Goal: Task Accomplishment & Management: Use online tool/utility

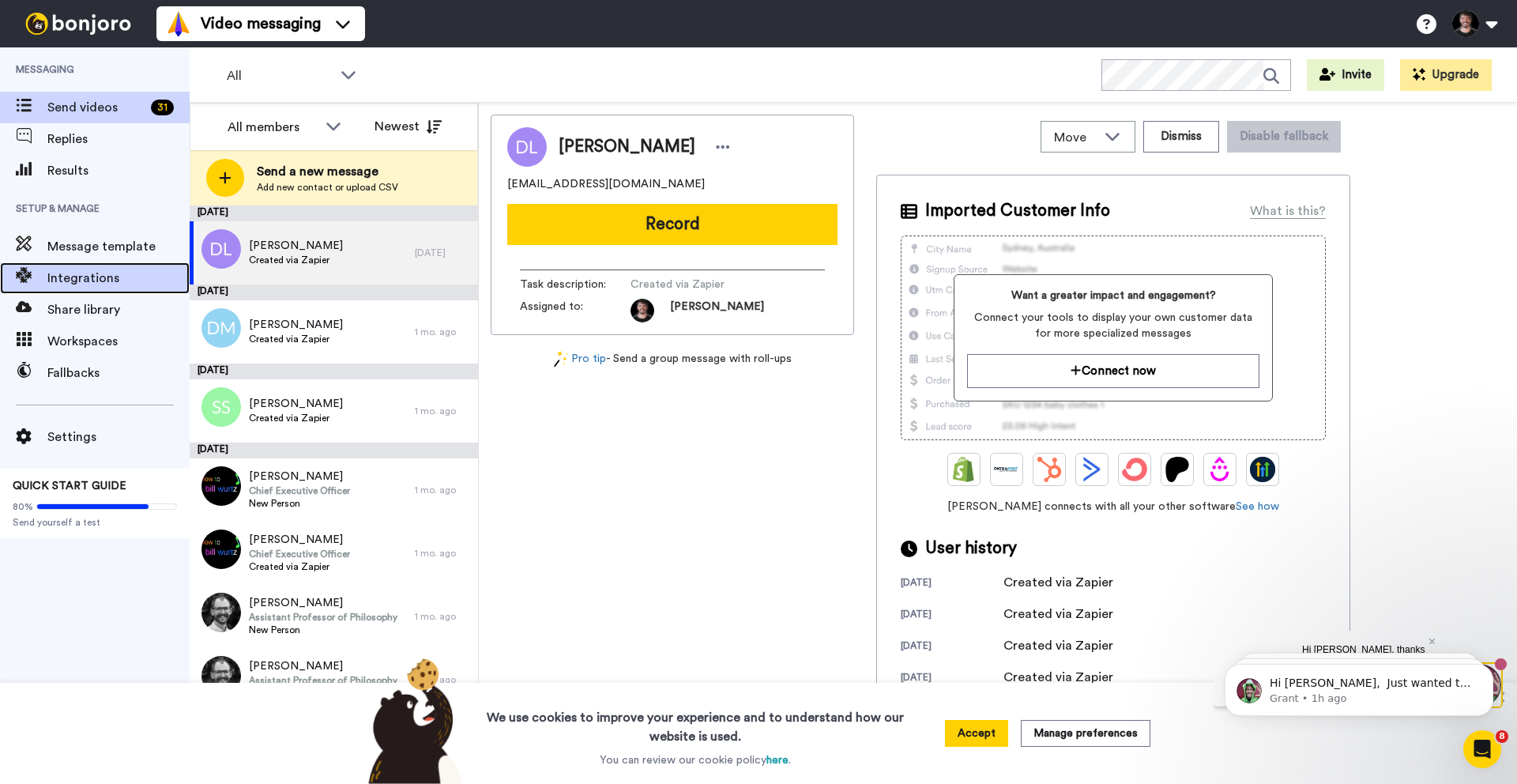
click at [66, 273] on span "Integrations" at bounding box center [119, 278] width 142 height 19
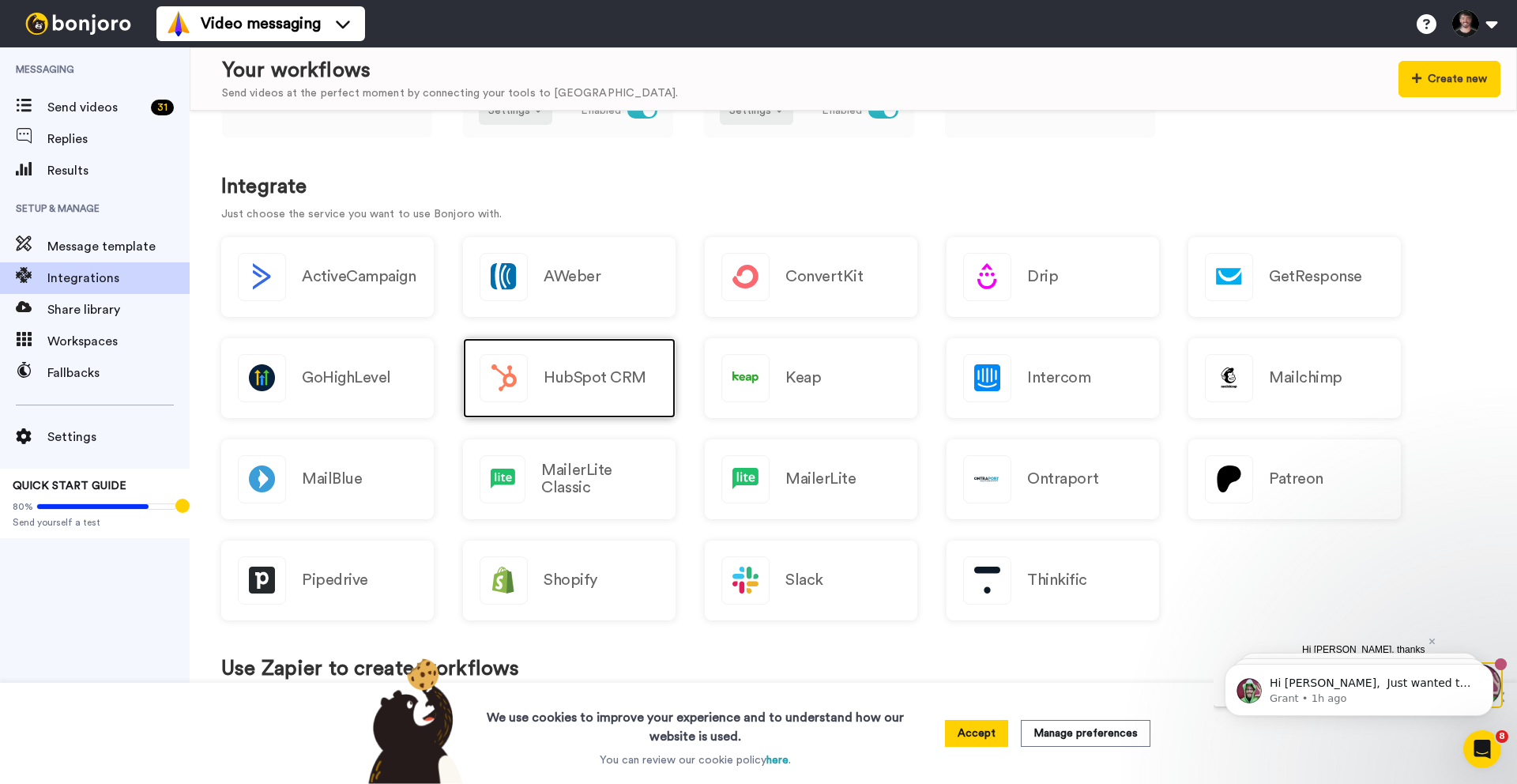
click at [592, 380] on h2 "HubSpot CRM" at bounding box center [595, 378] width 102 height 17
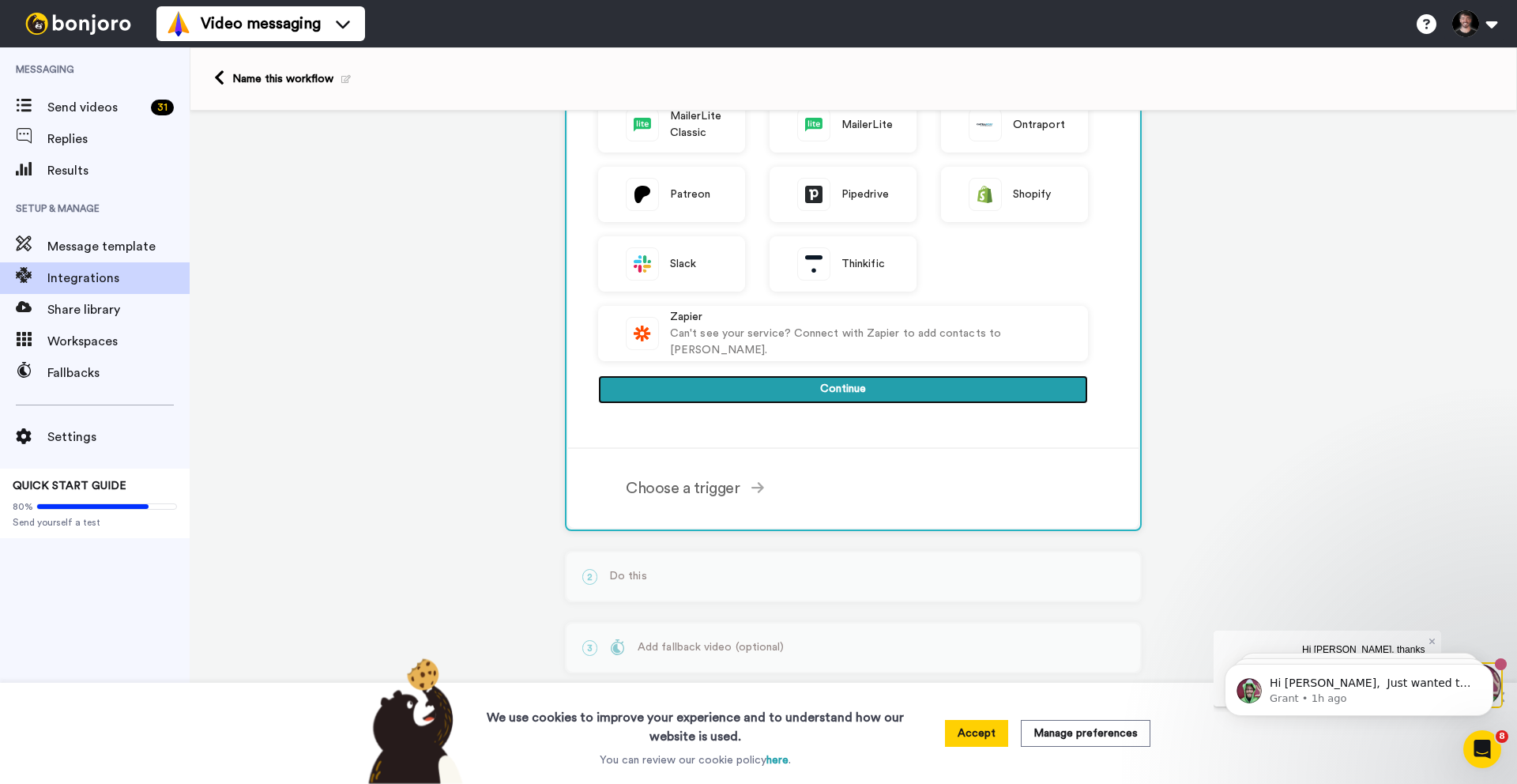
click at [837, 376] on button "Continue" at bounding box center [843, 389] width 490 height 28
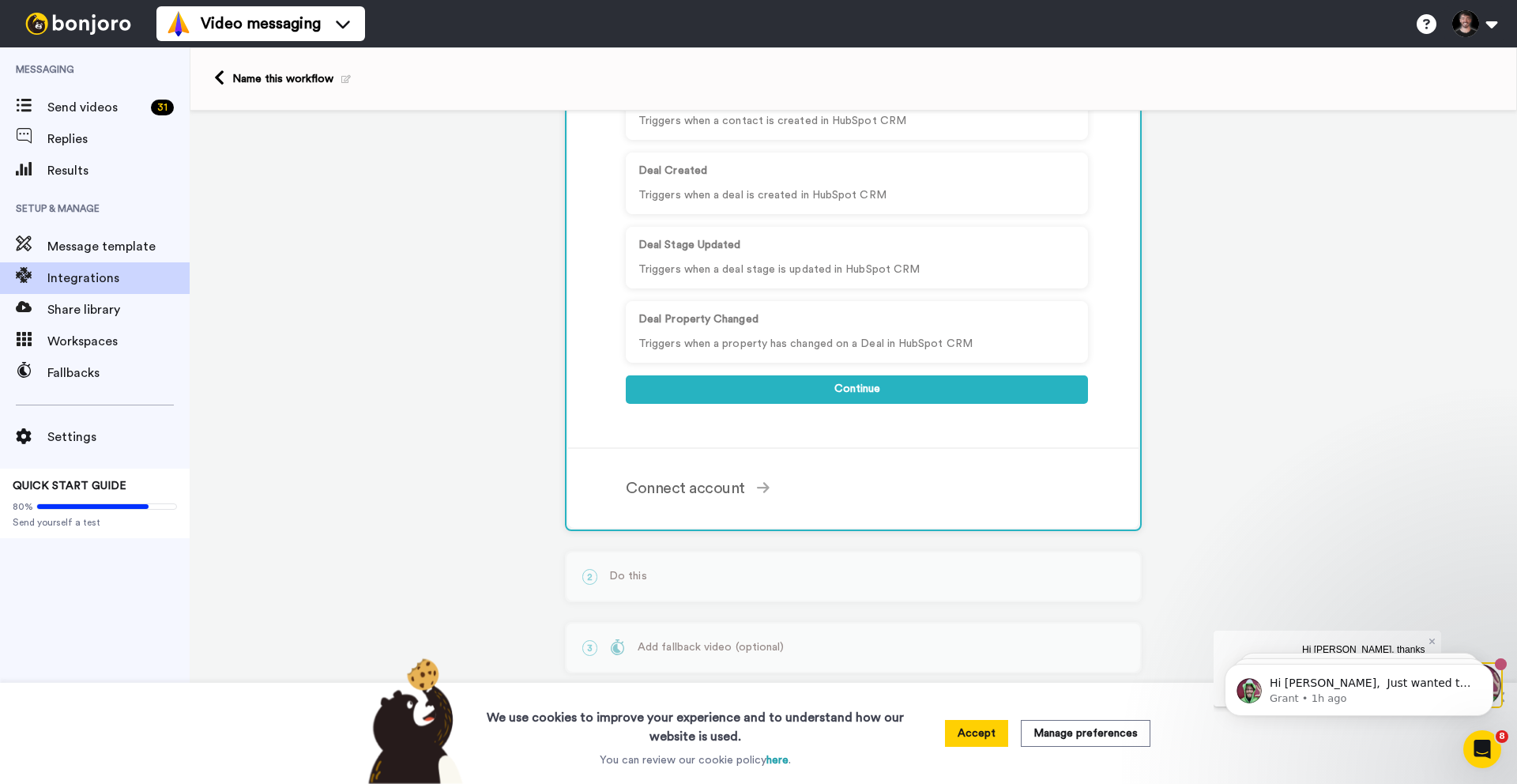
scroll to position [78, 0]
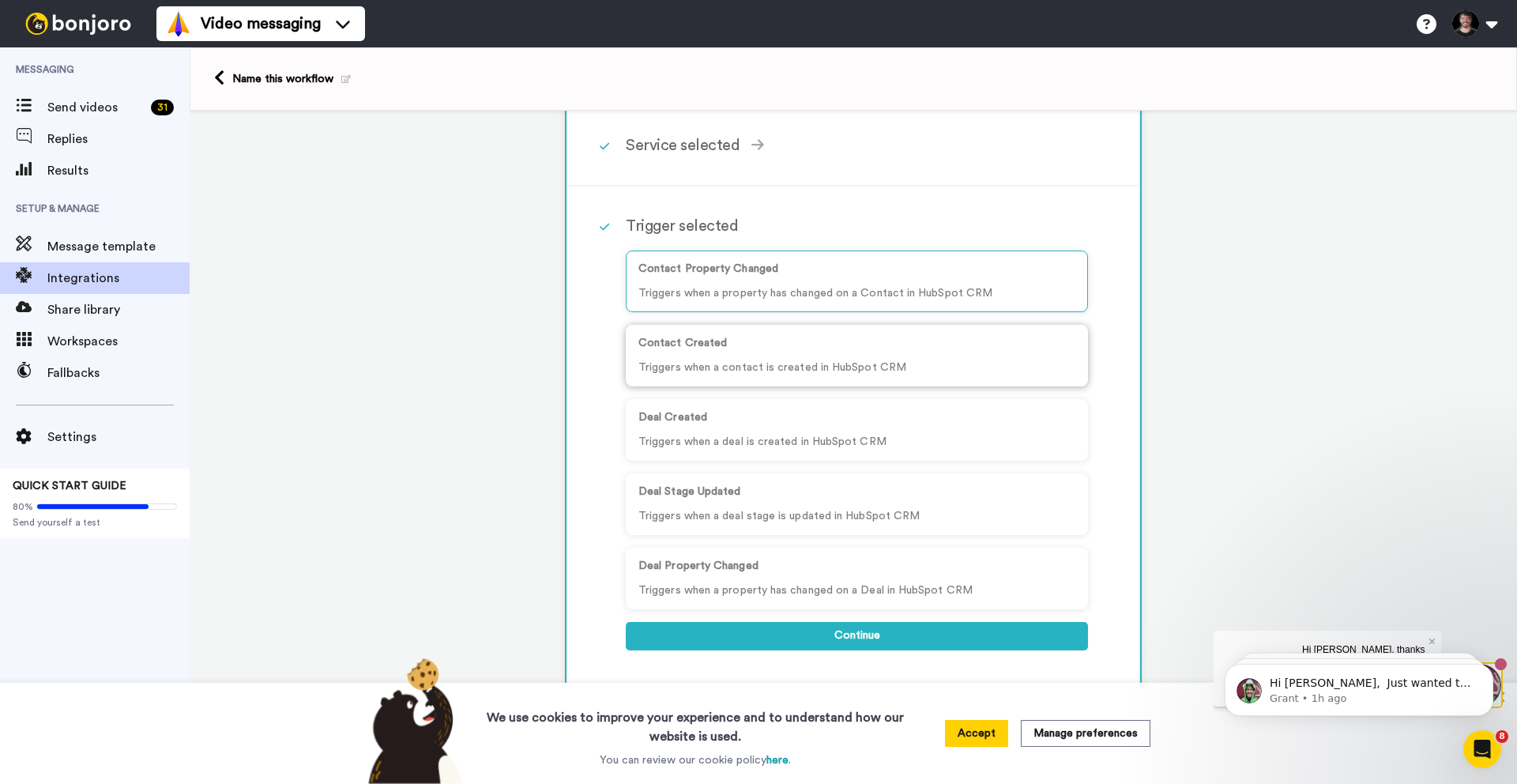
click at [761, 365] on p "Triggers when a contact is created in HubSpot CRM" at bounding box center [857, 367] width 437 height 16
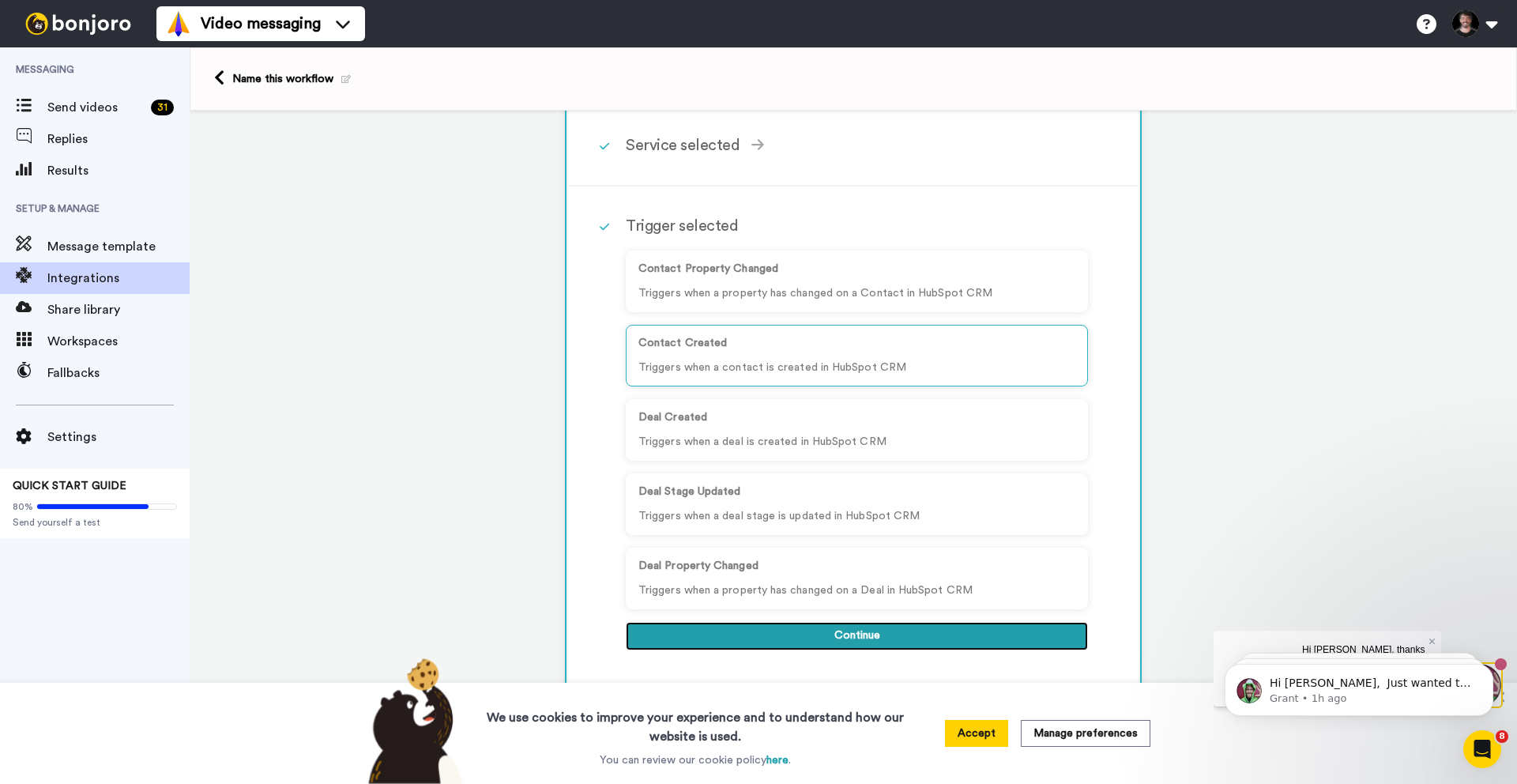
click at [748, 636] on button "Continue" at bounding box center [857, 636] width 462 height 28
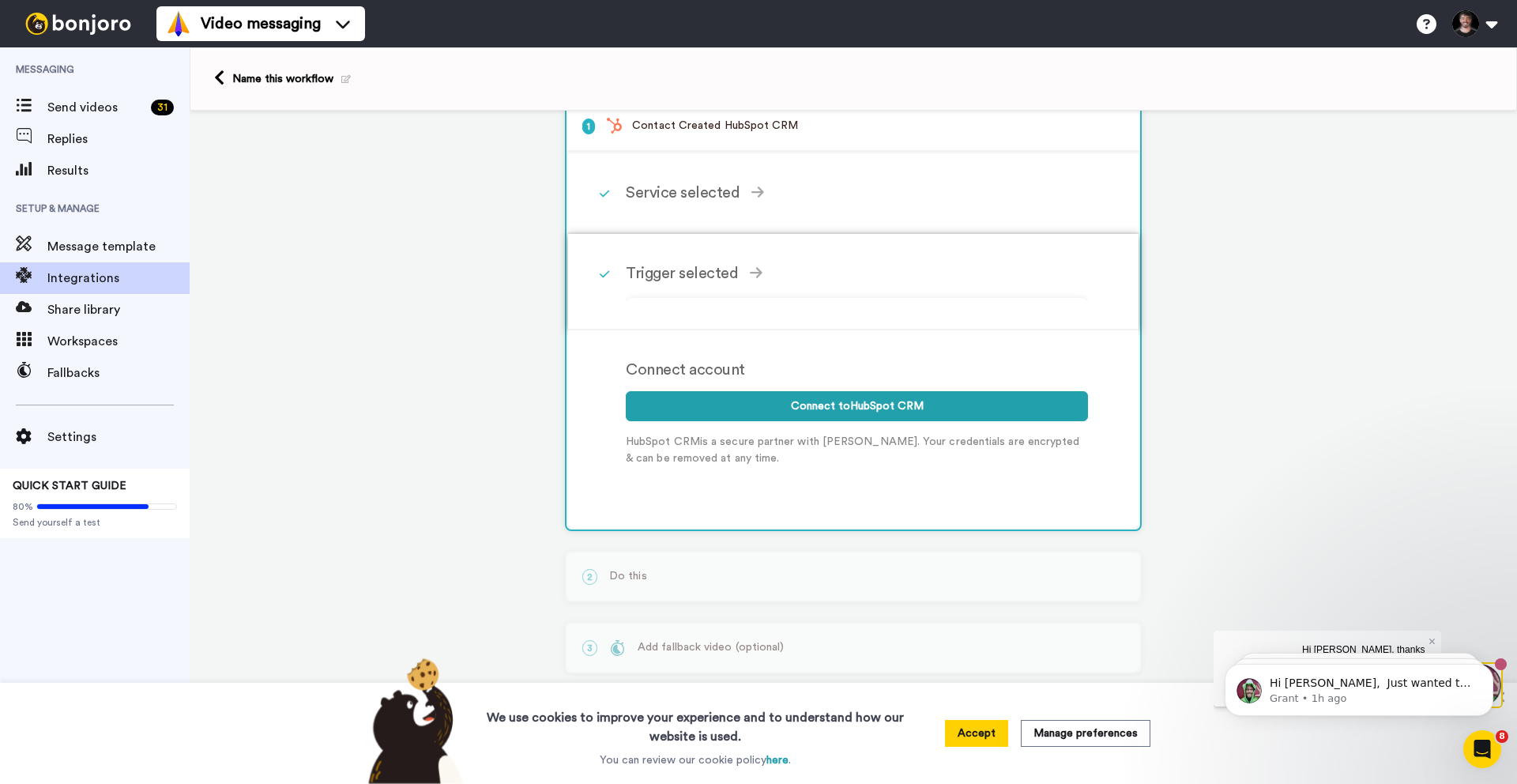
scroll to position [17, 0]
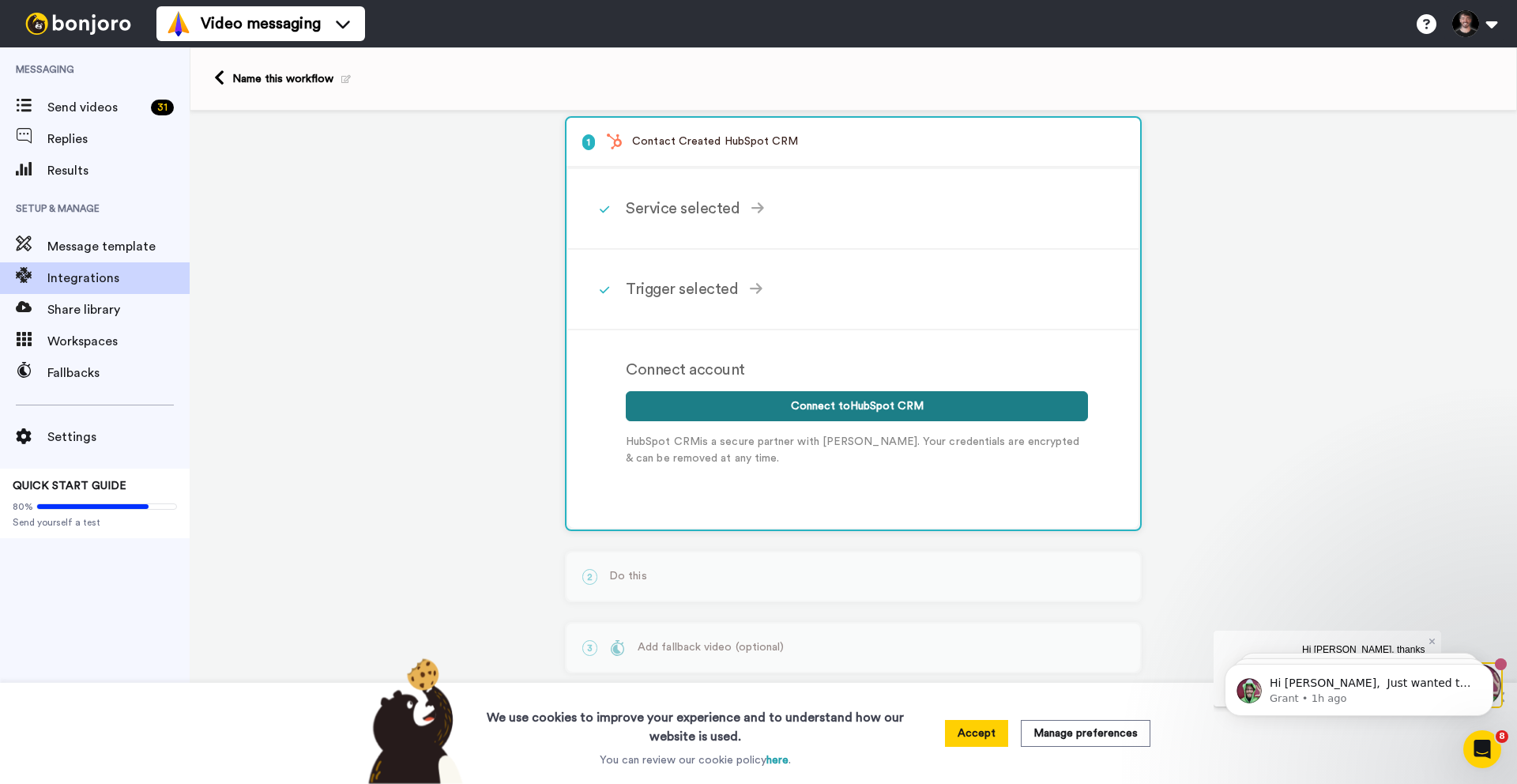
click at [741, 402] on button "Connect to HubSpot CRM" at bounding box center [857, 405] width 462 height 30
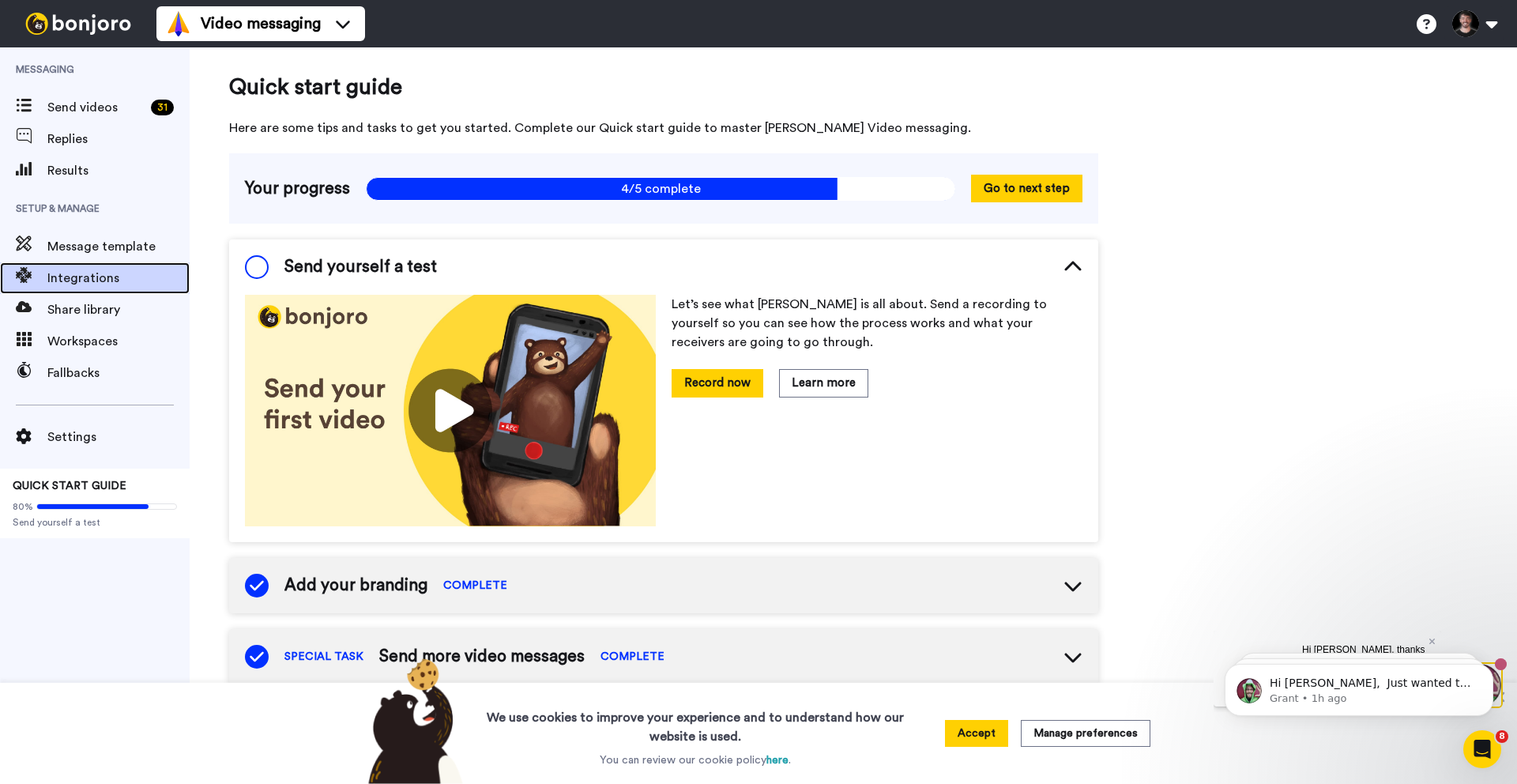
click at [73, 291] on div "Integrations" at bounding box center [95, 277] width 189 height 32
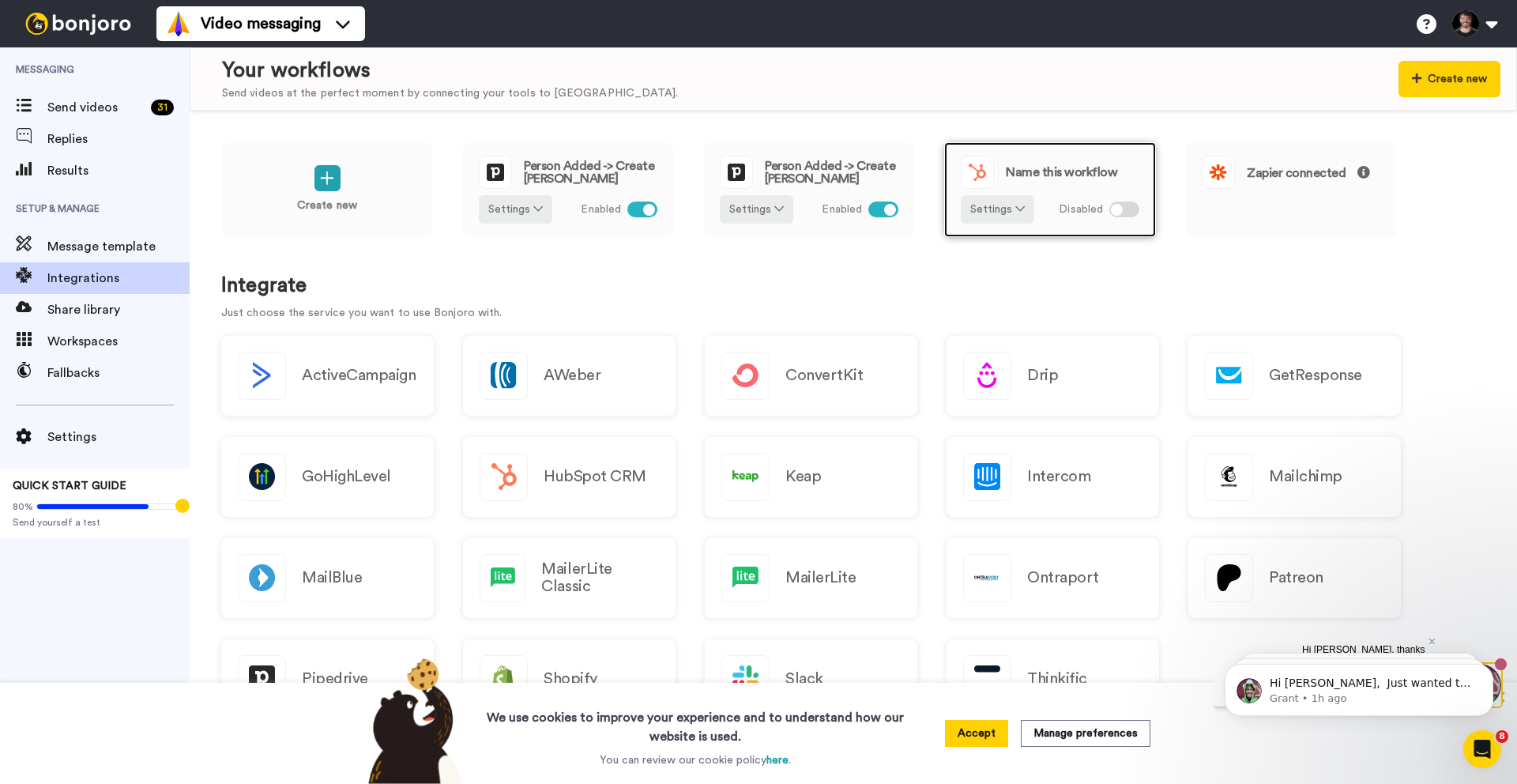
click at [1032, 172] on span "Name this workflow" at bounding box center [1061, 171] width 112 height 13
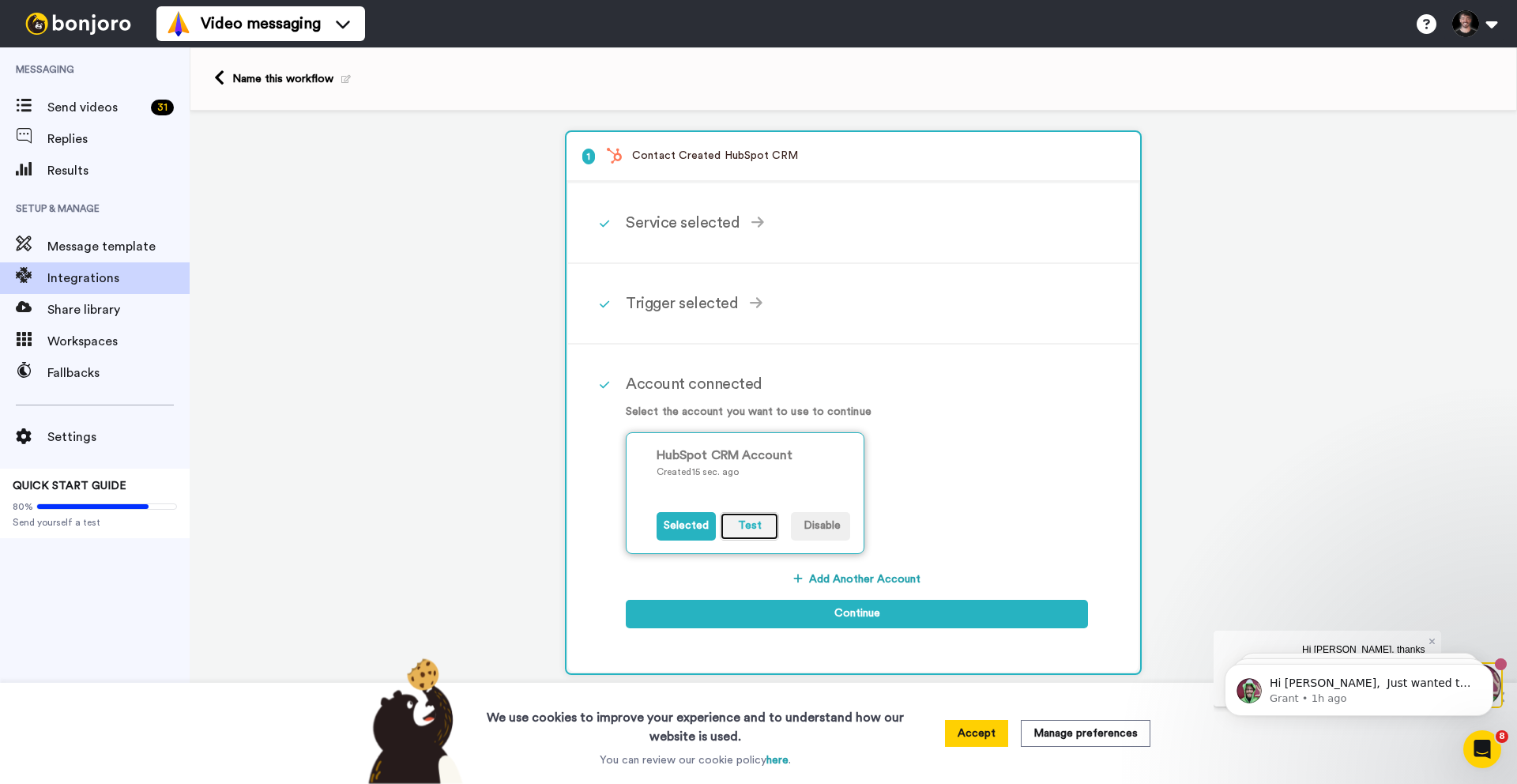
click at [735, 523] on button "Test" at bounding box center [749, 526] width 59 height 28
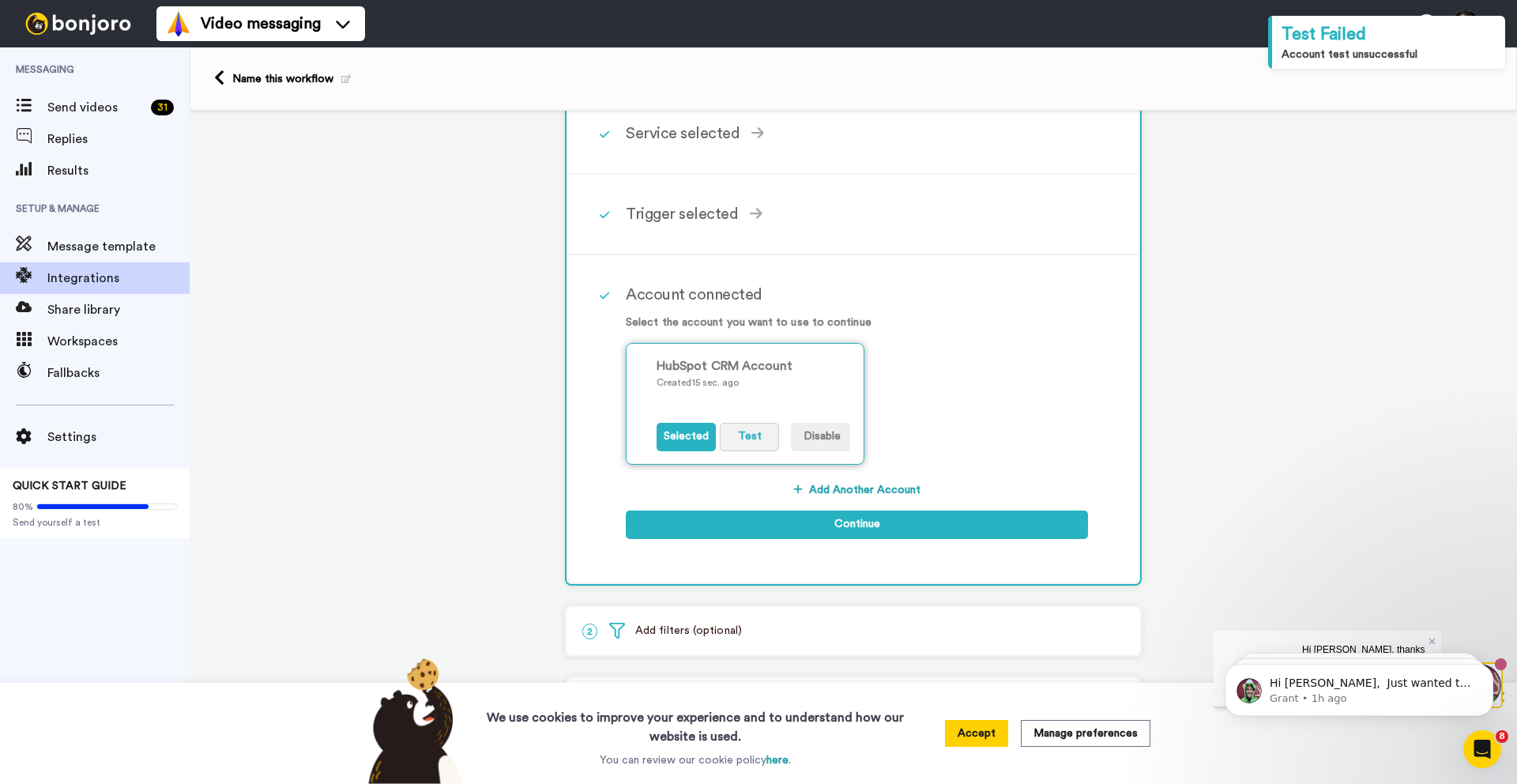
scroll to position [102, 0]
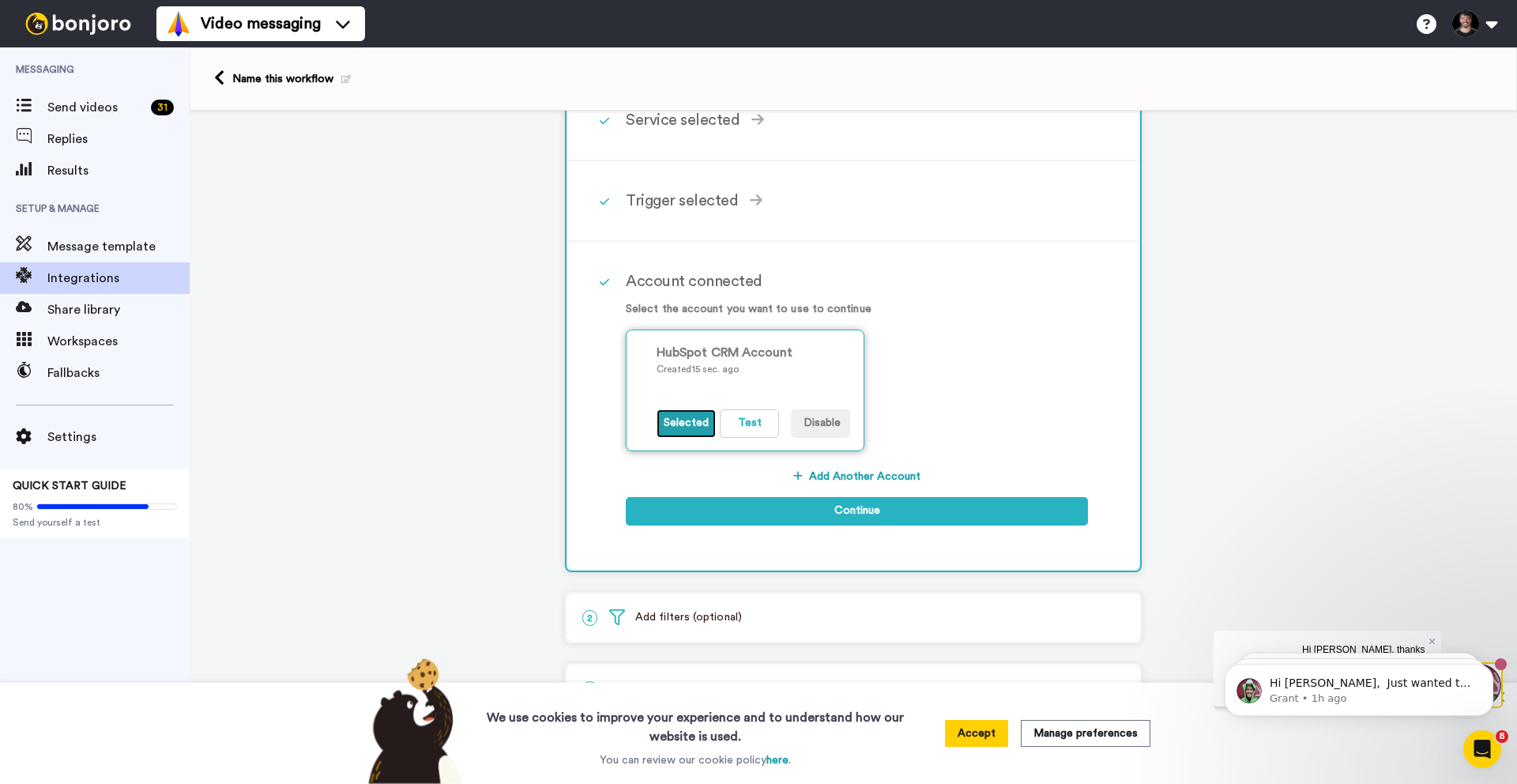
click at [684, 422] on button "Selected" at bounding box center [686, 423] width 59 height 28
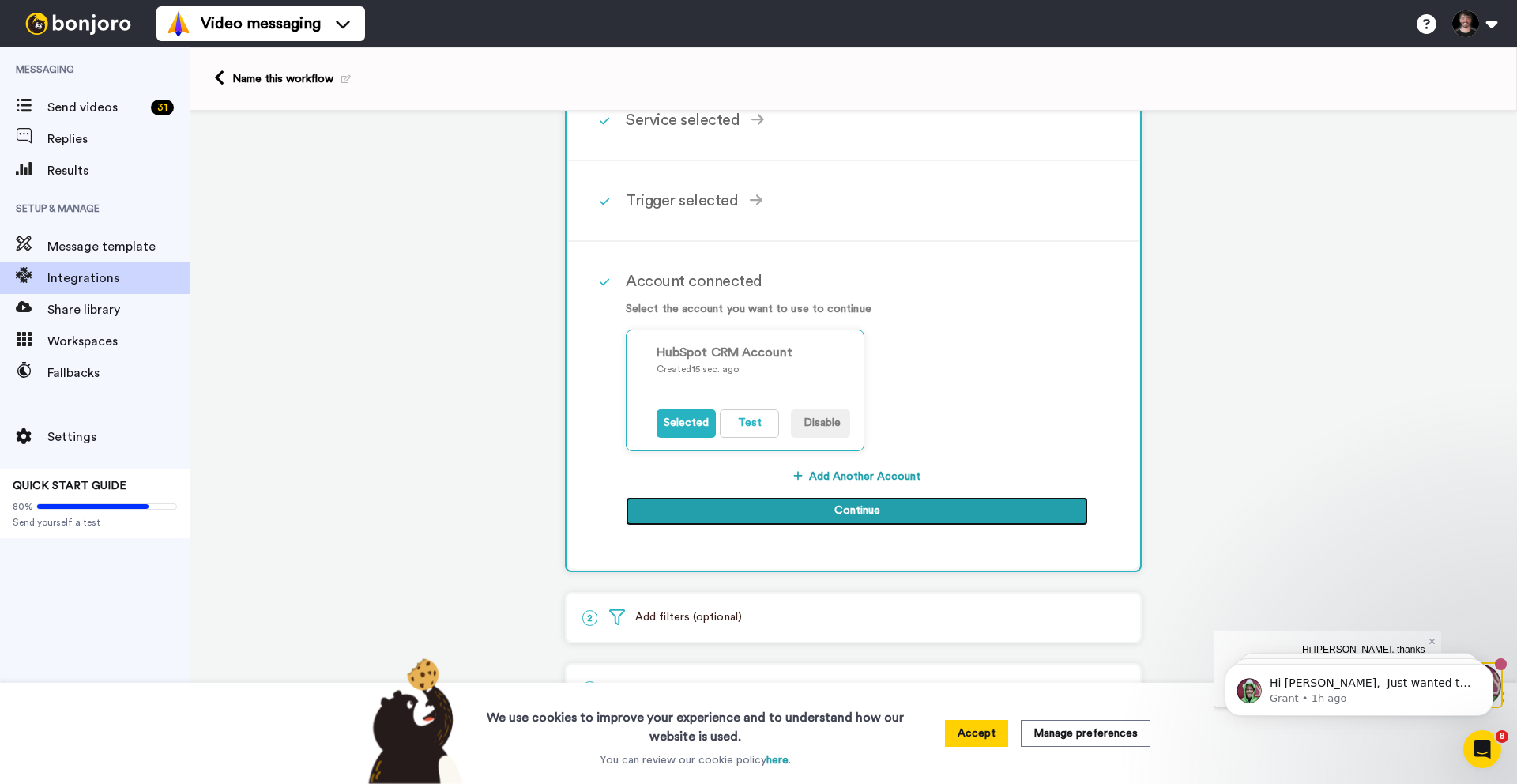
click at [843, 506] on button "Continue" at bounding box center [857, 511] width 462 height 28
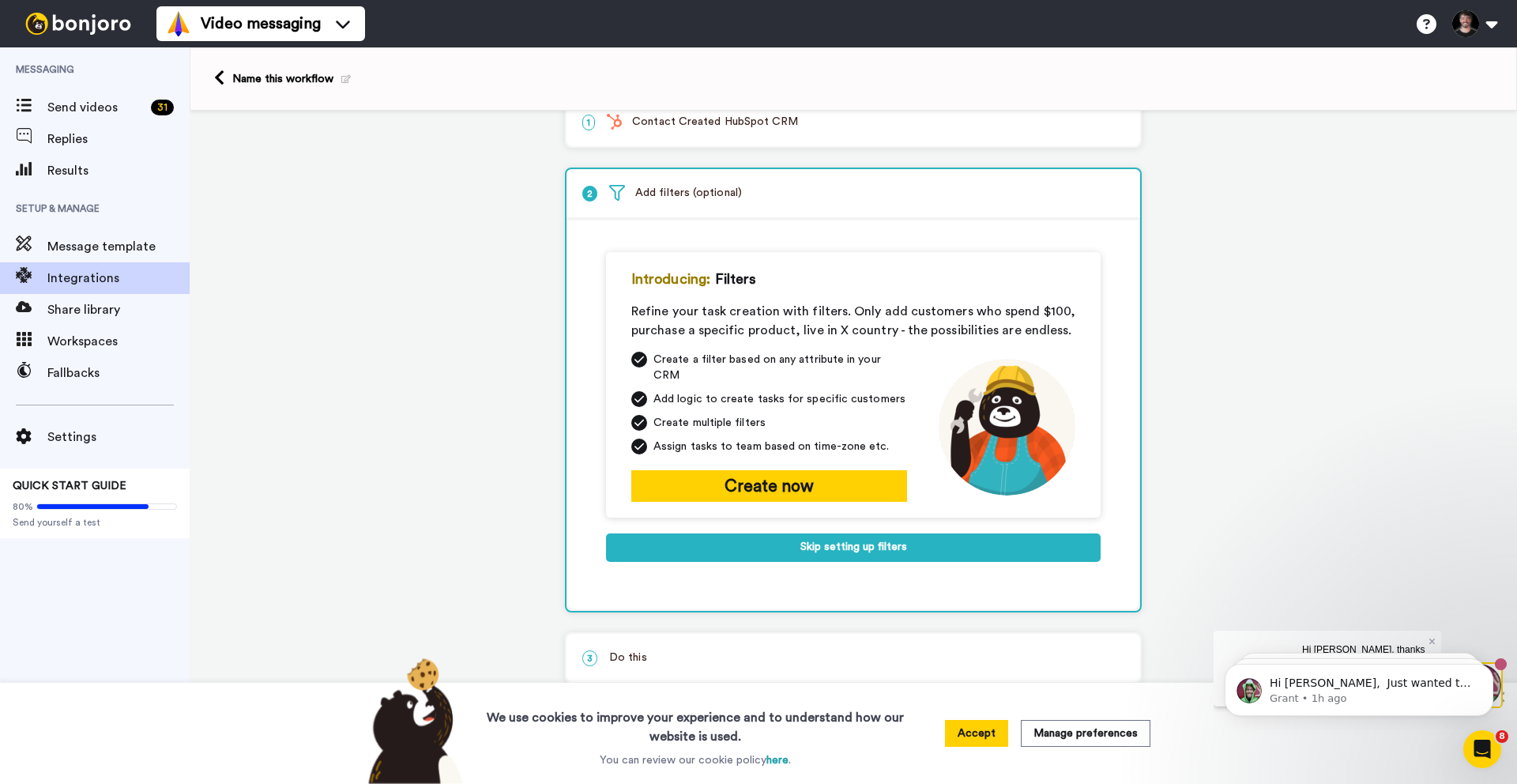
scroll to position [0, 0]
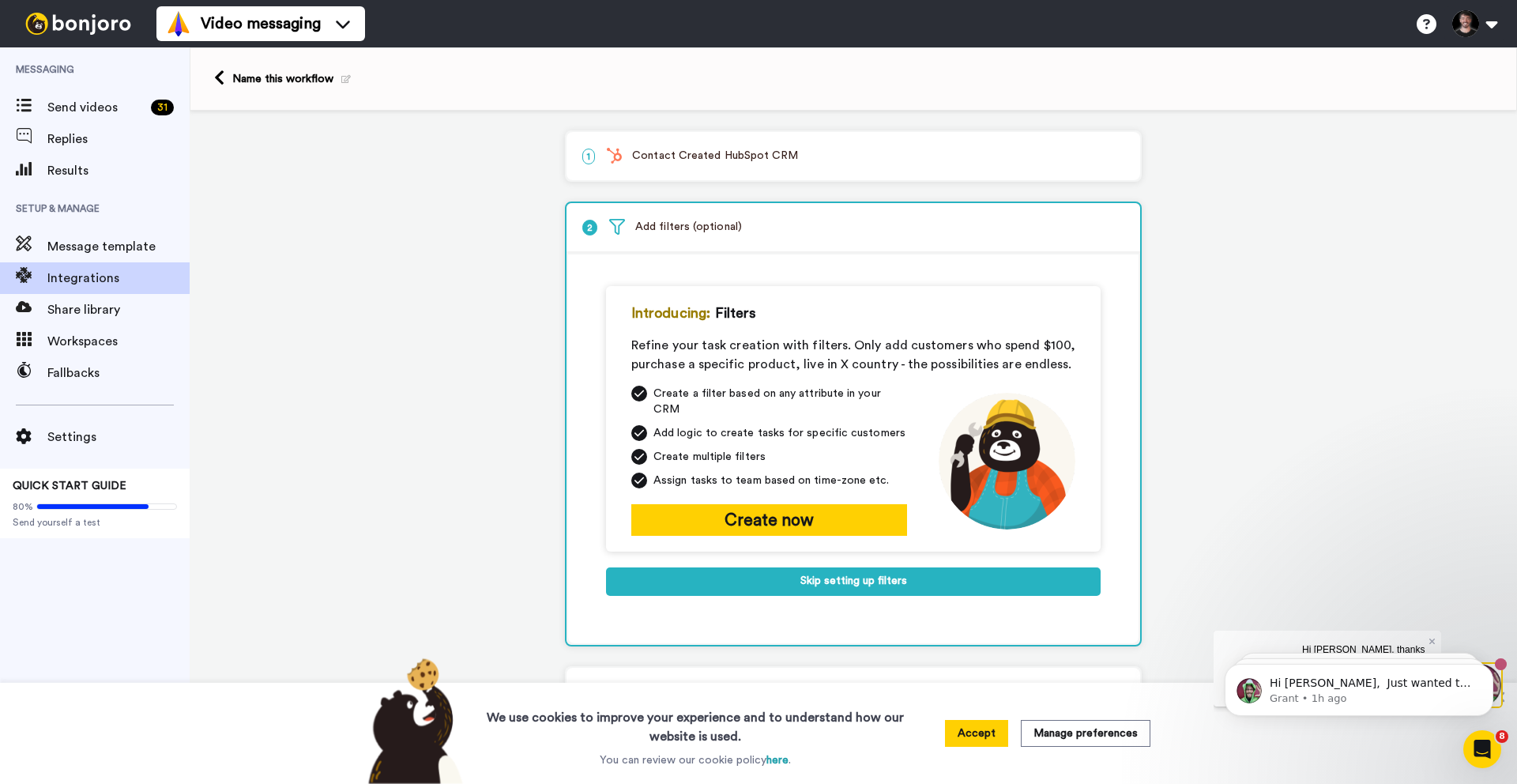
click at [689, 158] on p "1 Contact Created HubSpot CRM" at bounding box center [853, 155] width 542 height 16
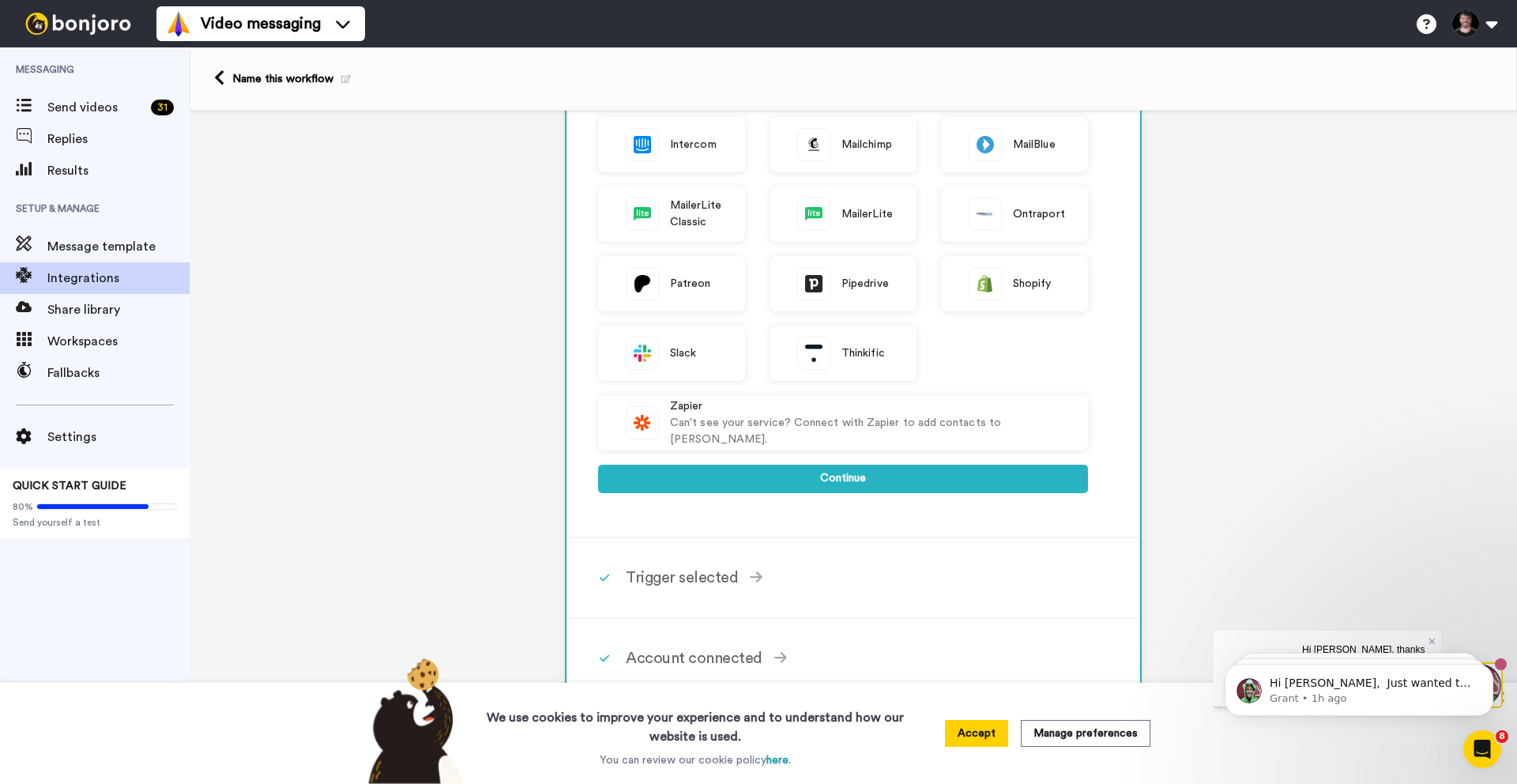
scroll to position [443, 0]
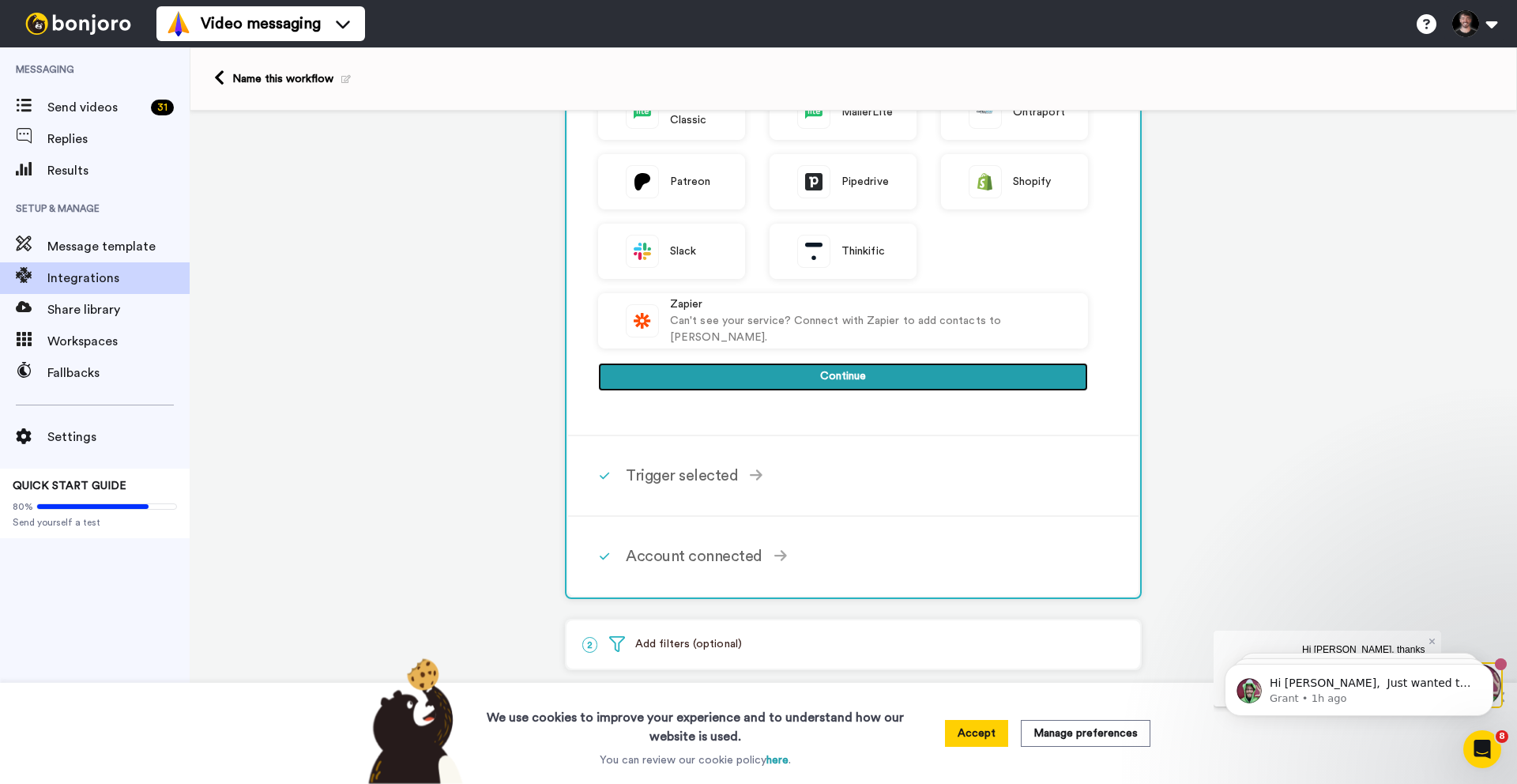
click at [812, 370] on button "Continue" at bounding box center [843, 376] width 490 height 28
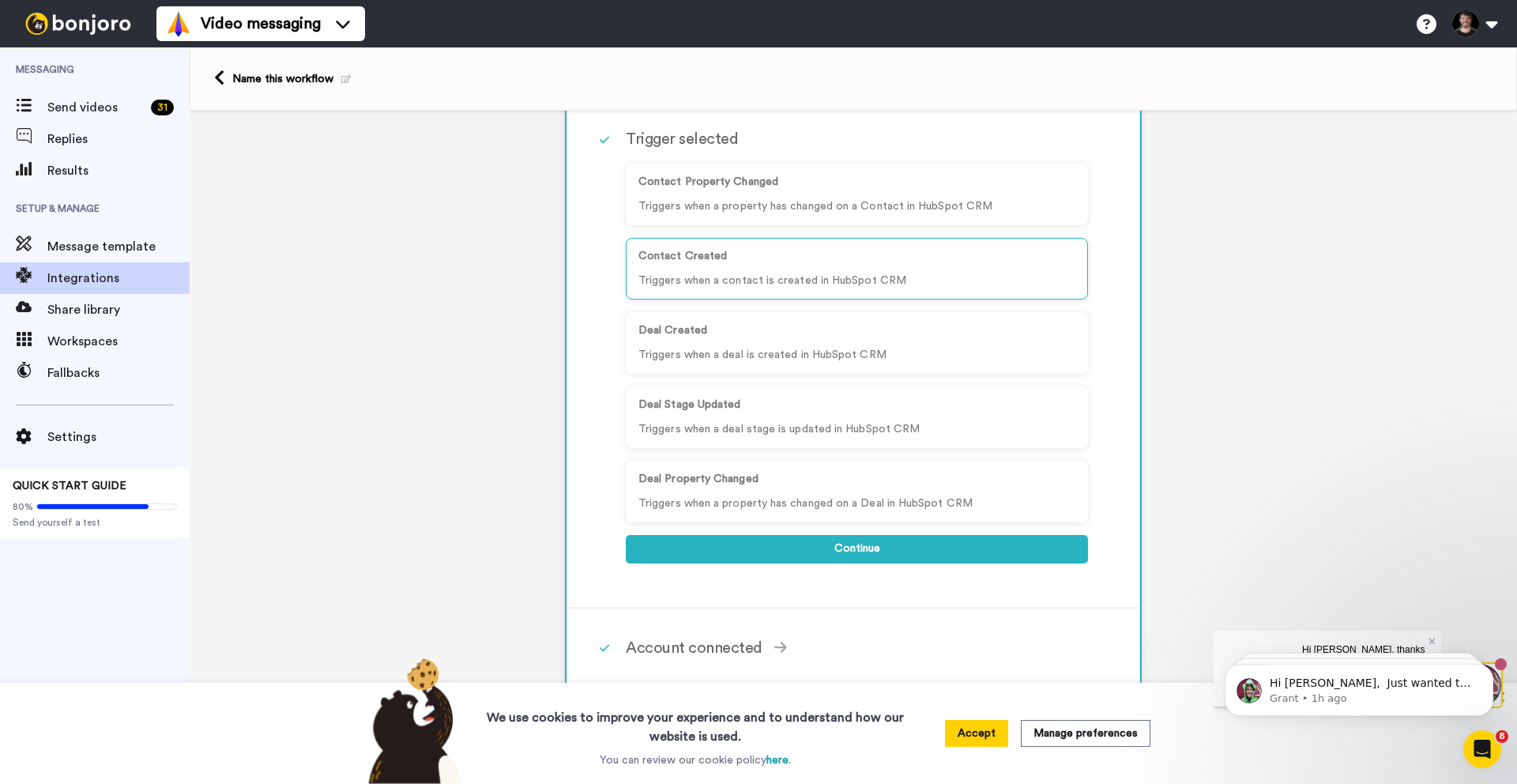
scroll to position [164, 0]
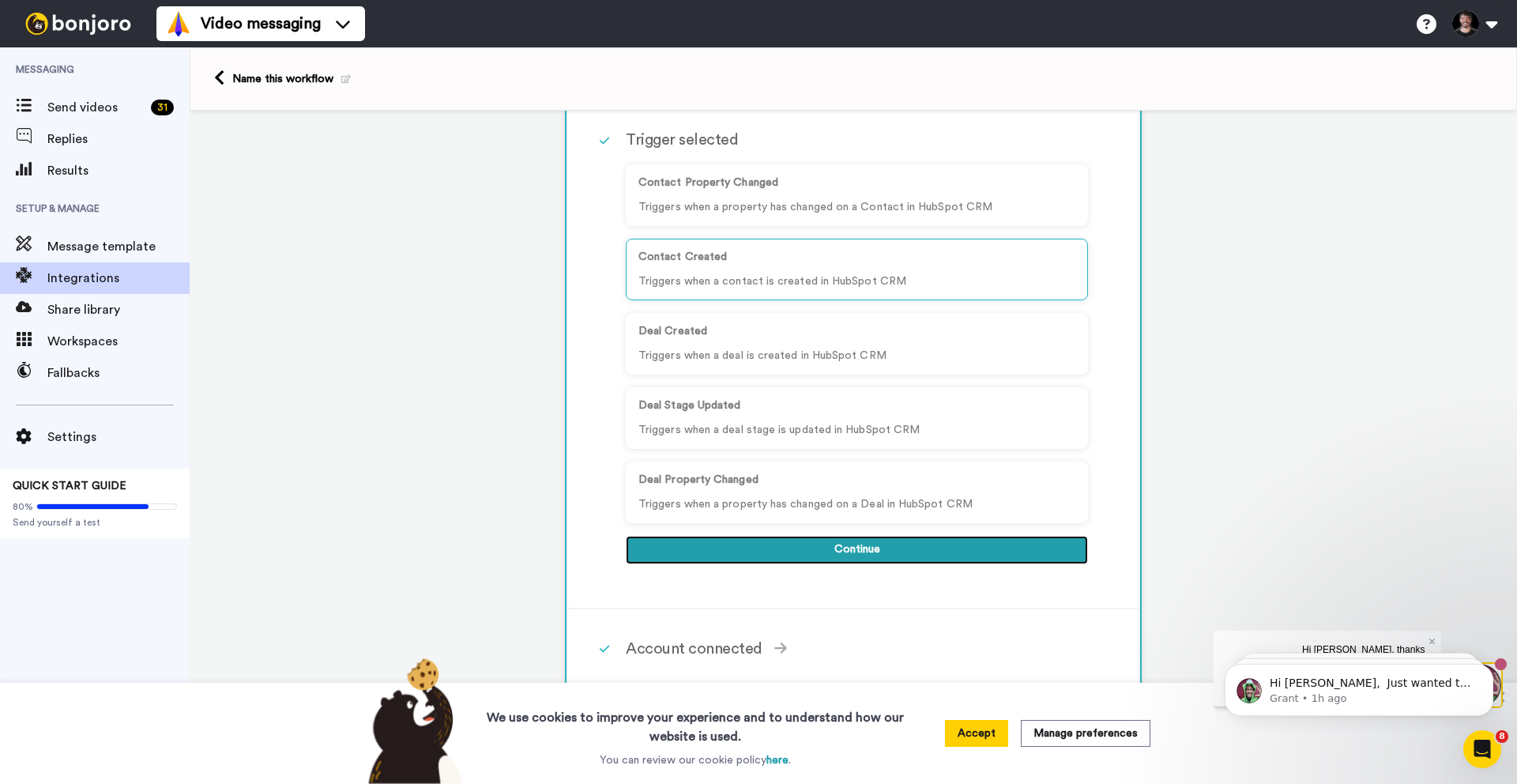
click at [818, 547] on button "Continue" at bounding box center [857, 549] width 462 height 28
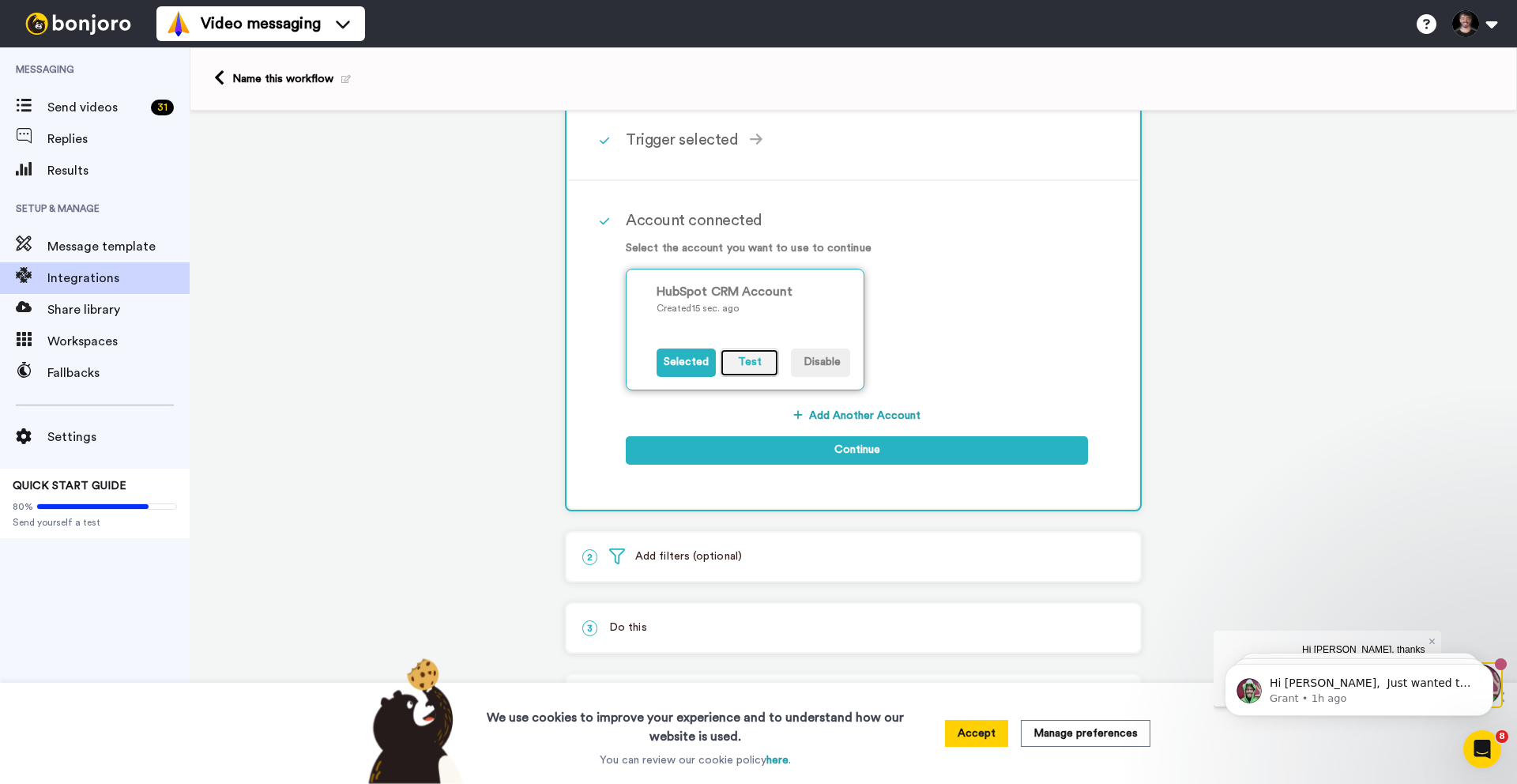
click at [734, 367] on button "Test" at bounding box center [749, 362] width 59 height 28
click at [828, 334] on div "HubSpot CRM Account Created 15 sec. ago Selected Test Disable" at bounding box center [753, 329] width 194 height 95
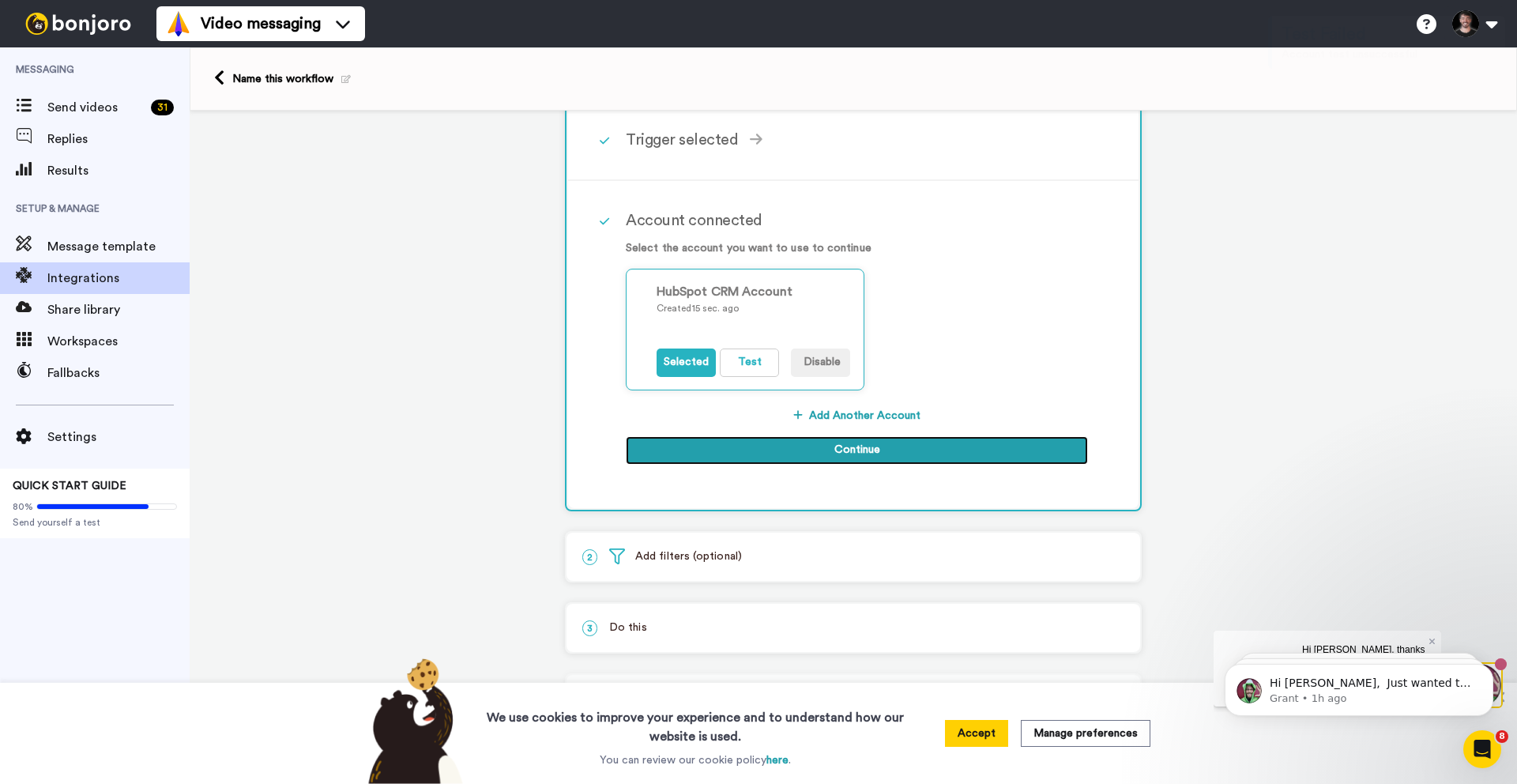
click at [817, 455] on button "Continue" at bounding box center [857, 450] width 462 height 28
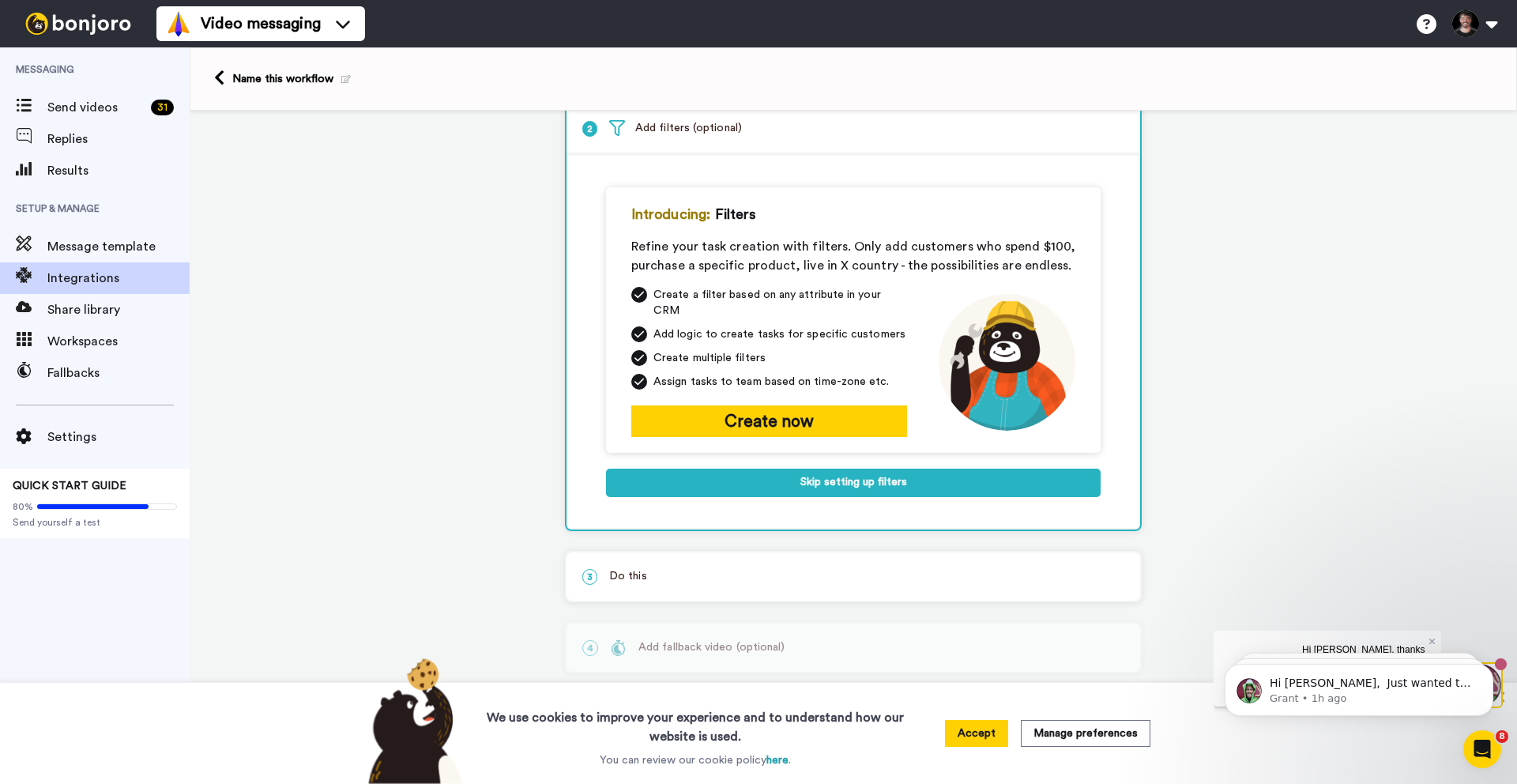
scroll to position [74, 0]
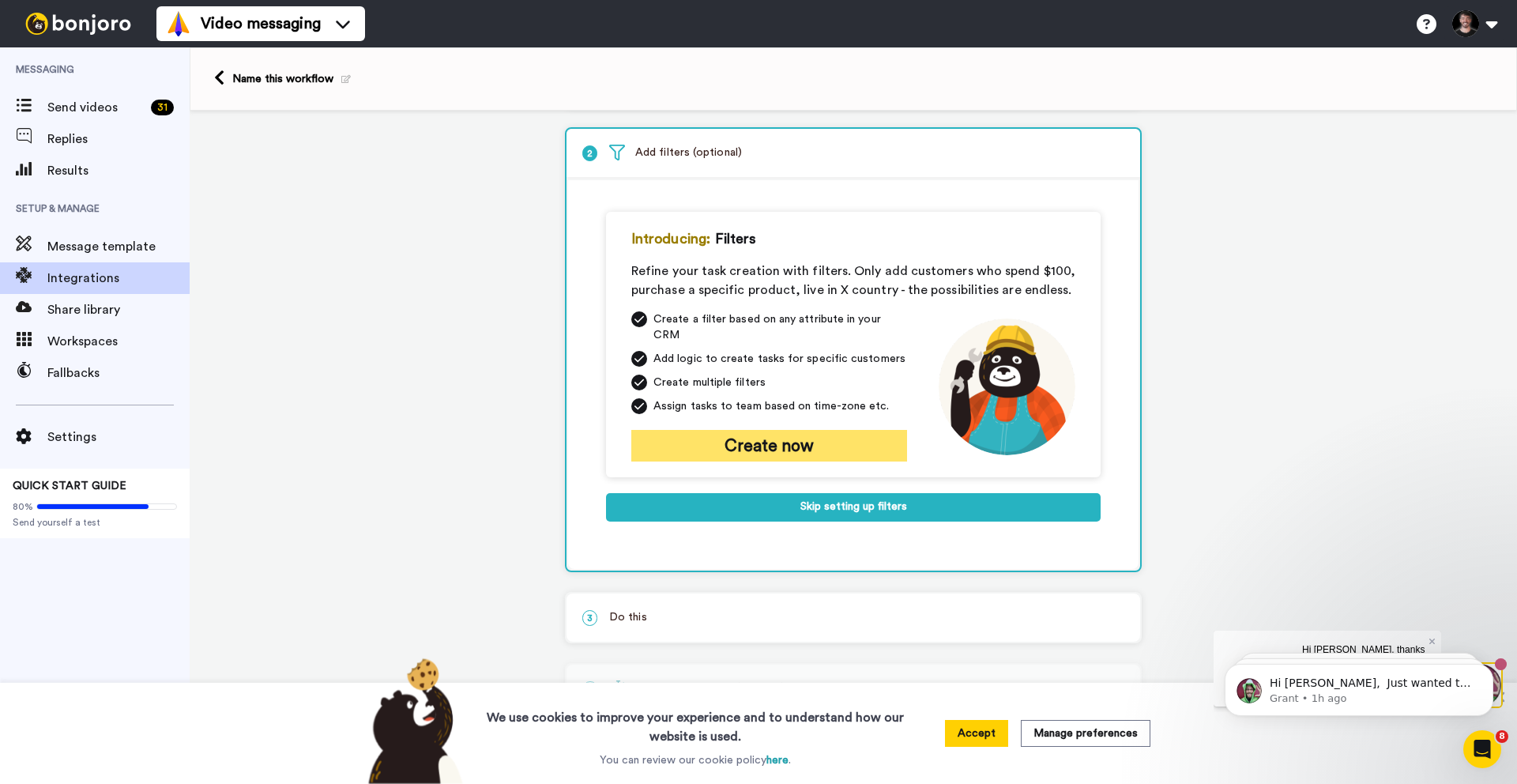
click at [807, 434] on button "Create now" at bounding box center [769, 445] width 276 height 32
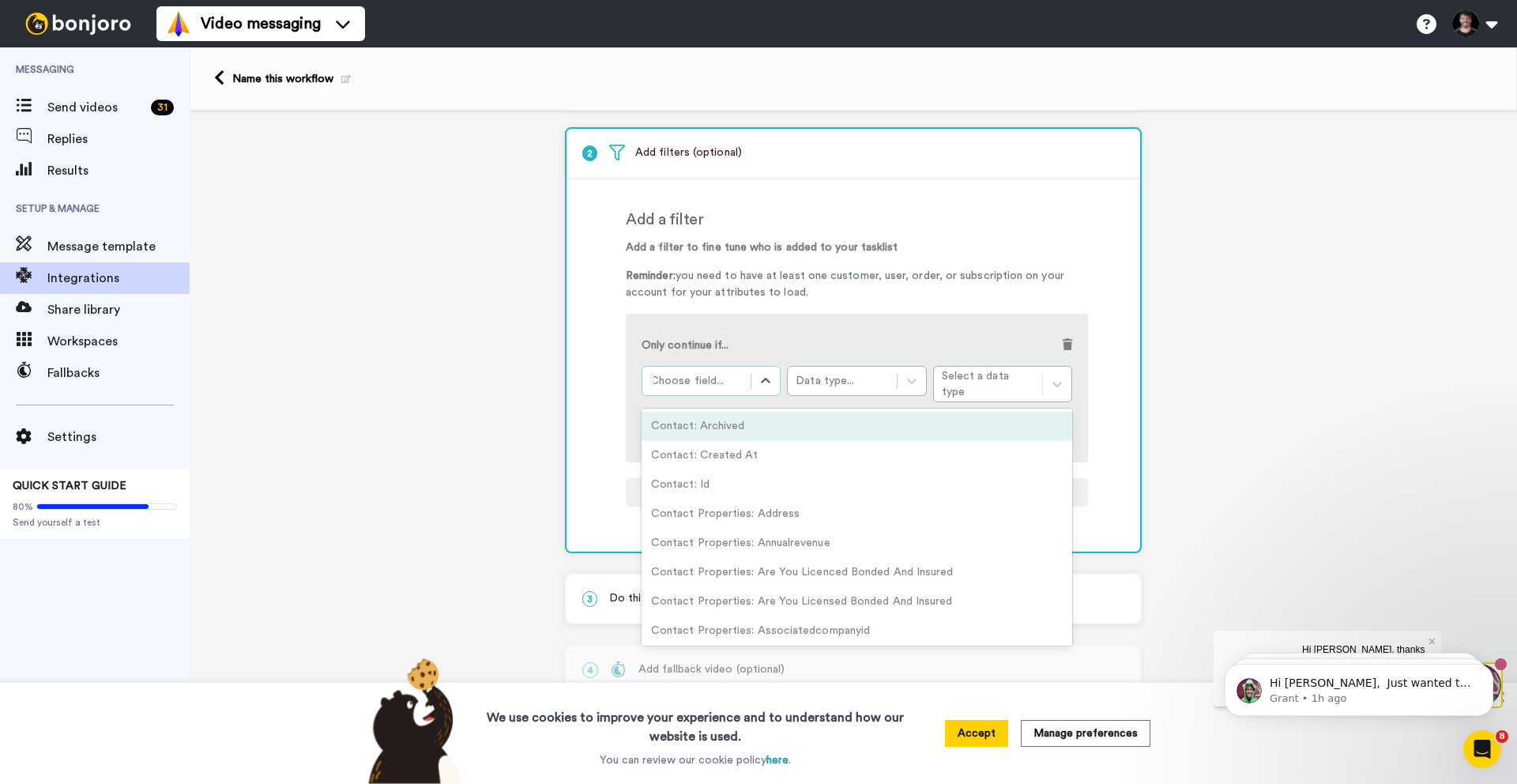
click at [683, 371] on div "Choose field..." at bounding box center [696, 381] width 108 height 26
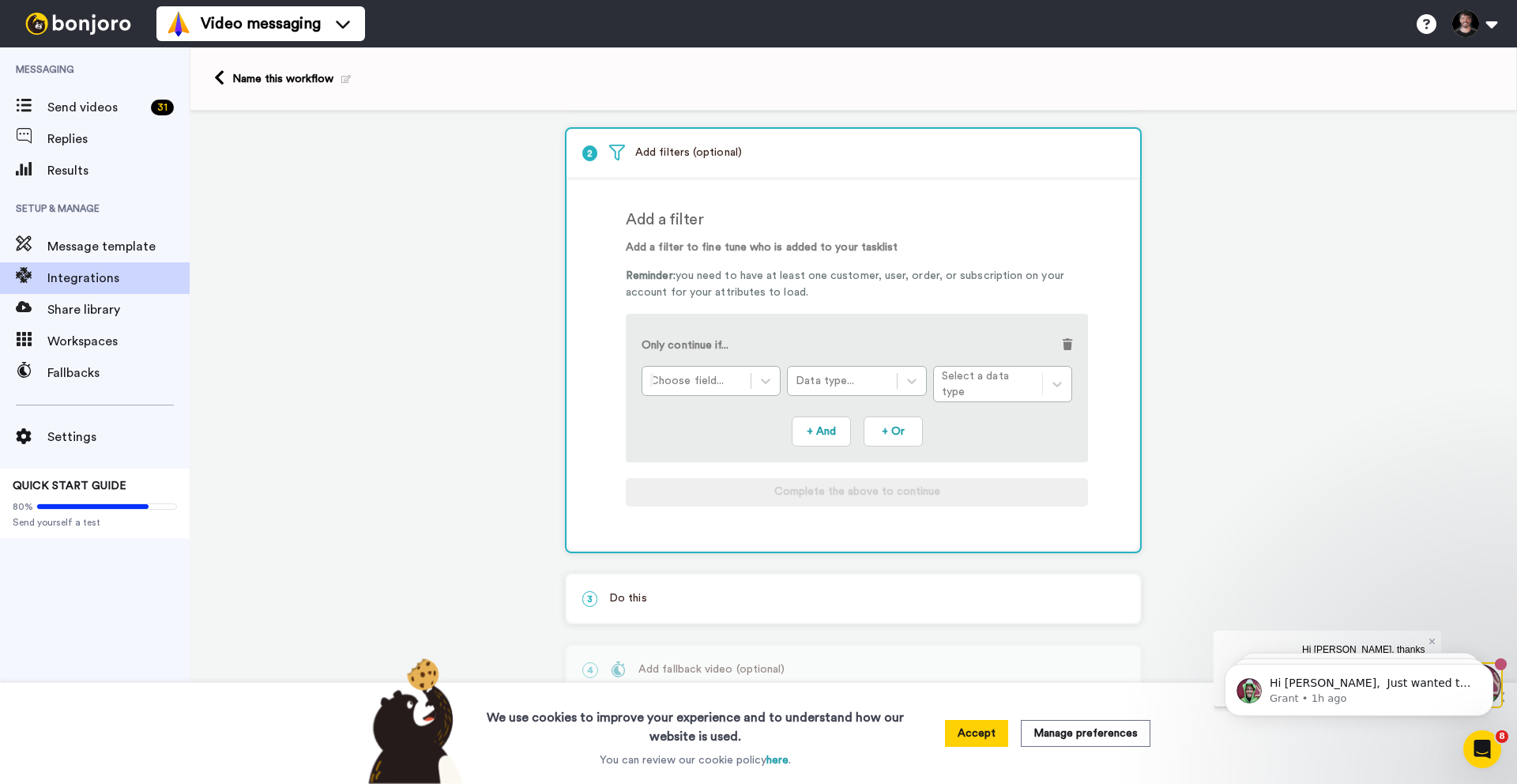
click at [796, 346] on div "Only continue if..." at bounding box center [857, 347] width 431 height 37
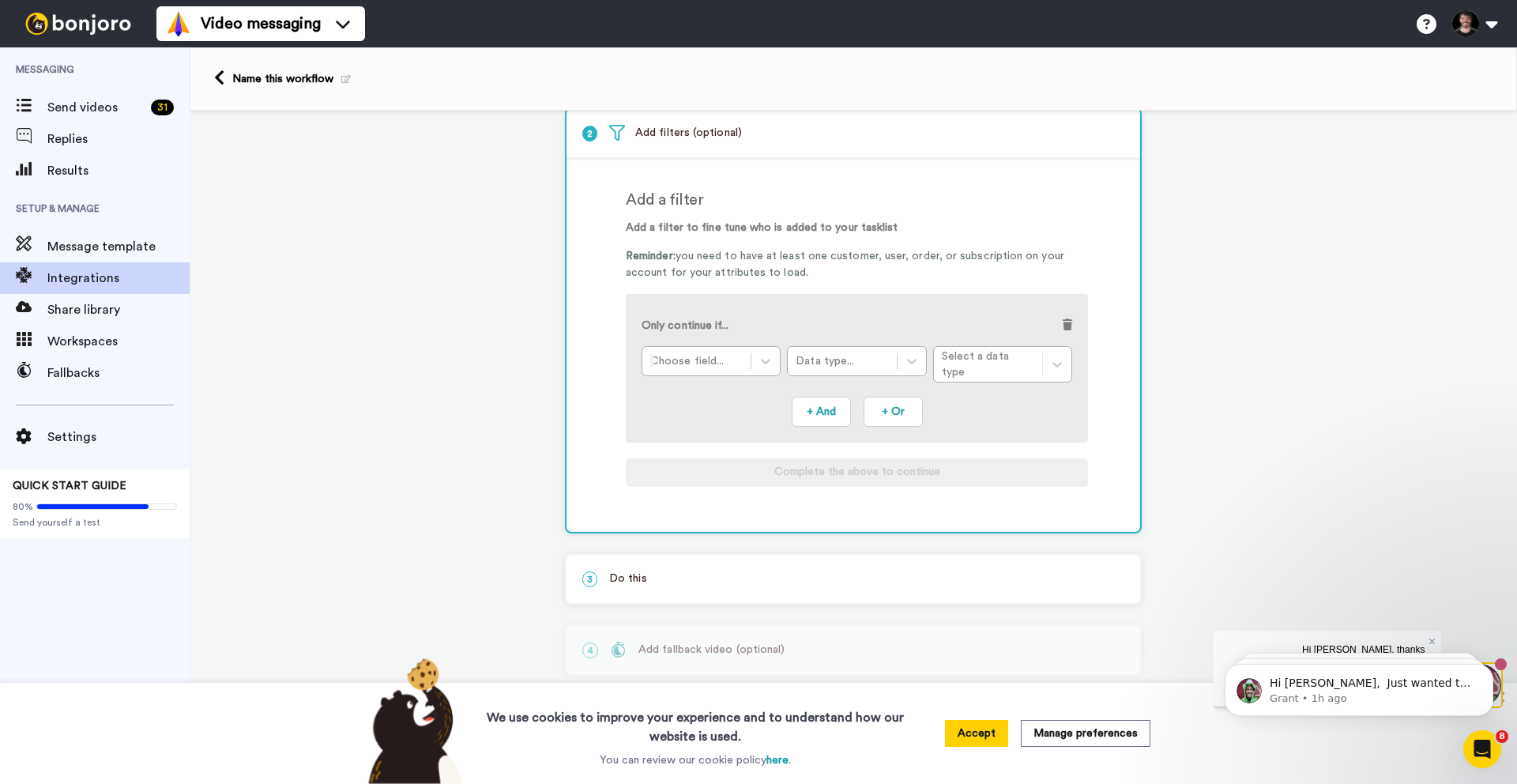
click at [669, 586] on div "3 Do this" at bounding box center [853, 578] width 573 height 48
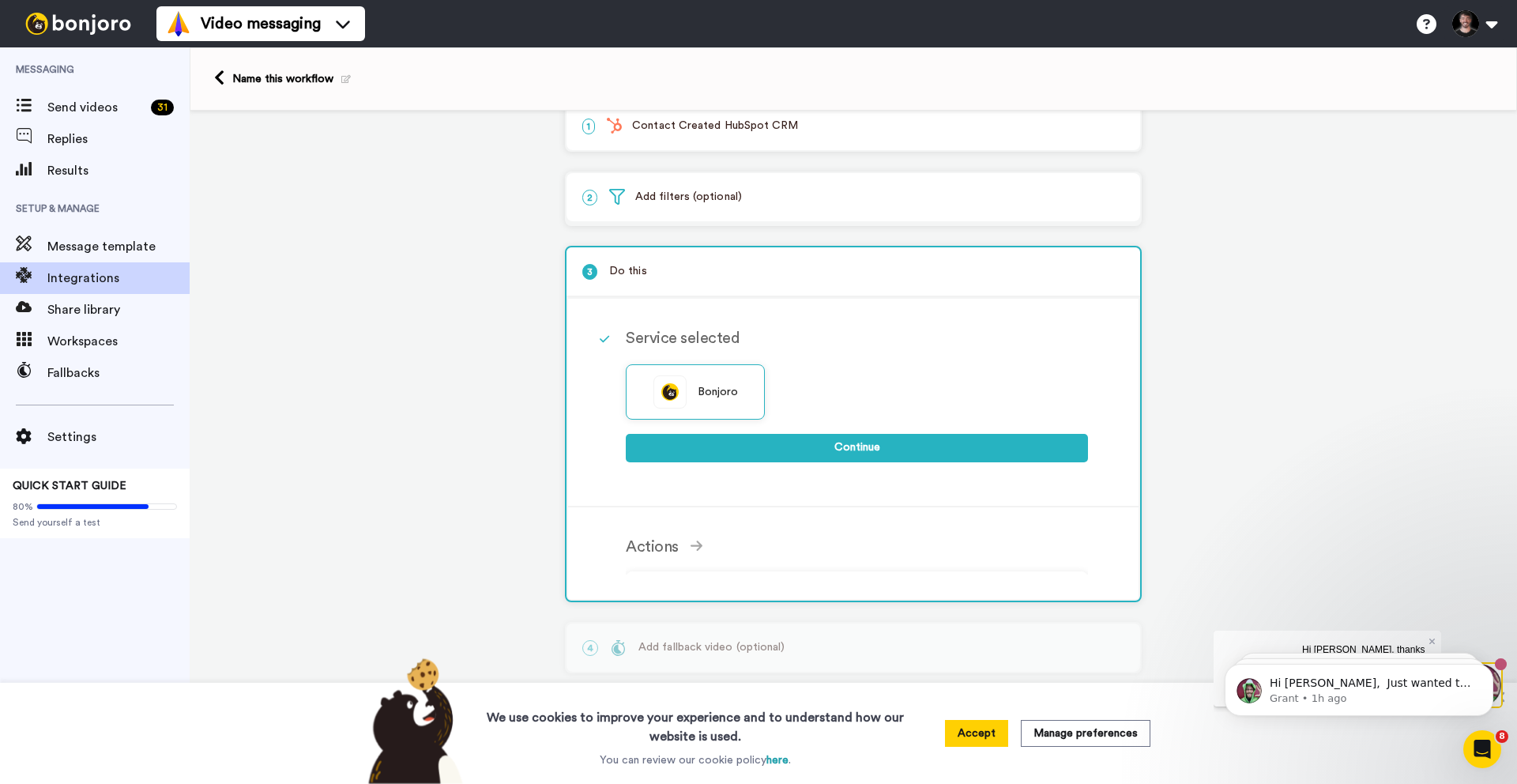
scroll to position [18, 0]
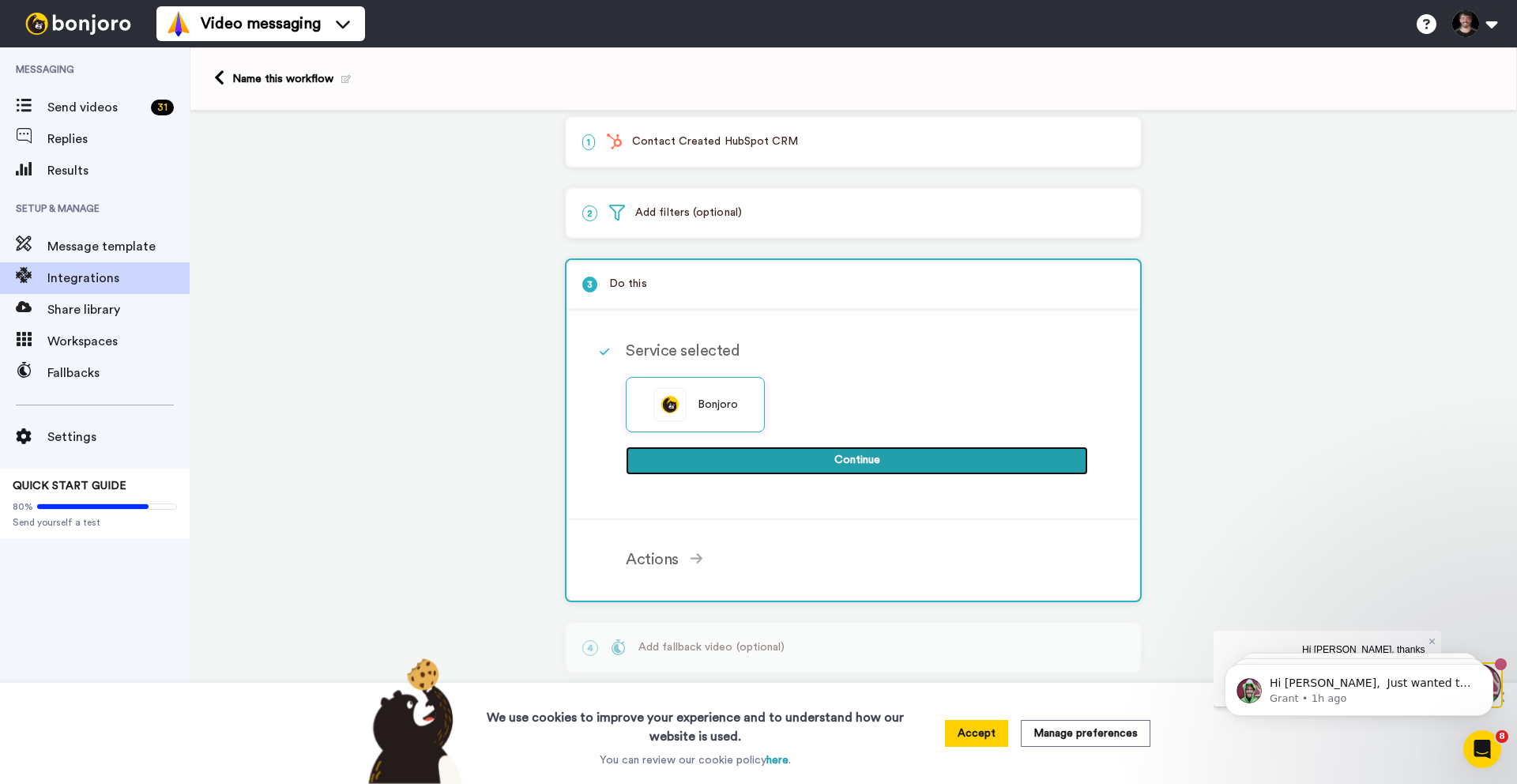
click at [811, 463] on button "Continue" at bounding box center [857, 460] width 462 height 28
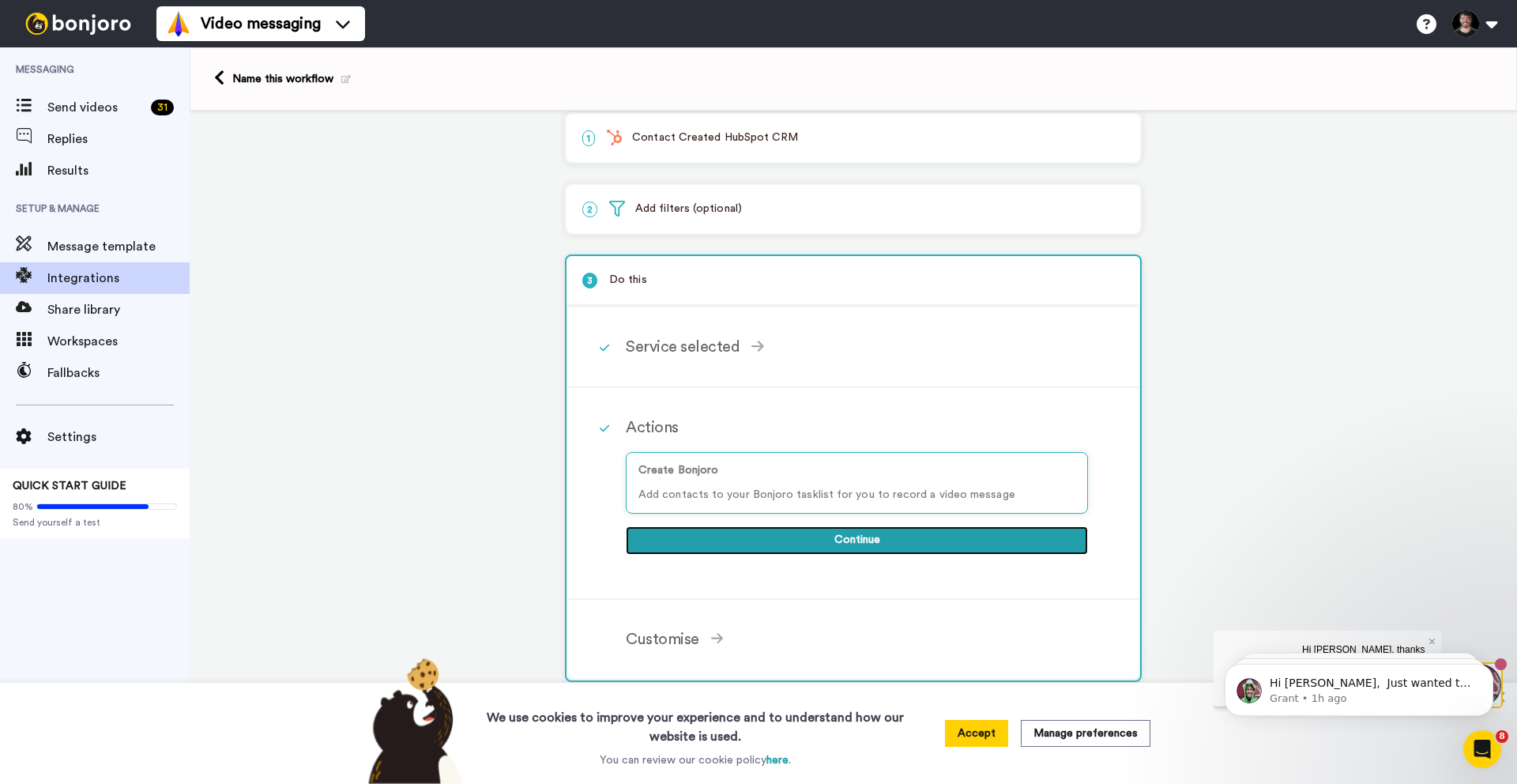
click at [799, 543] on button "Continue" at bounding box center [857, 540] width 462 height 28
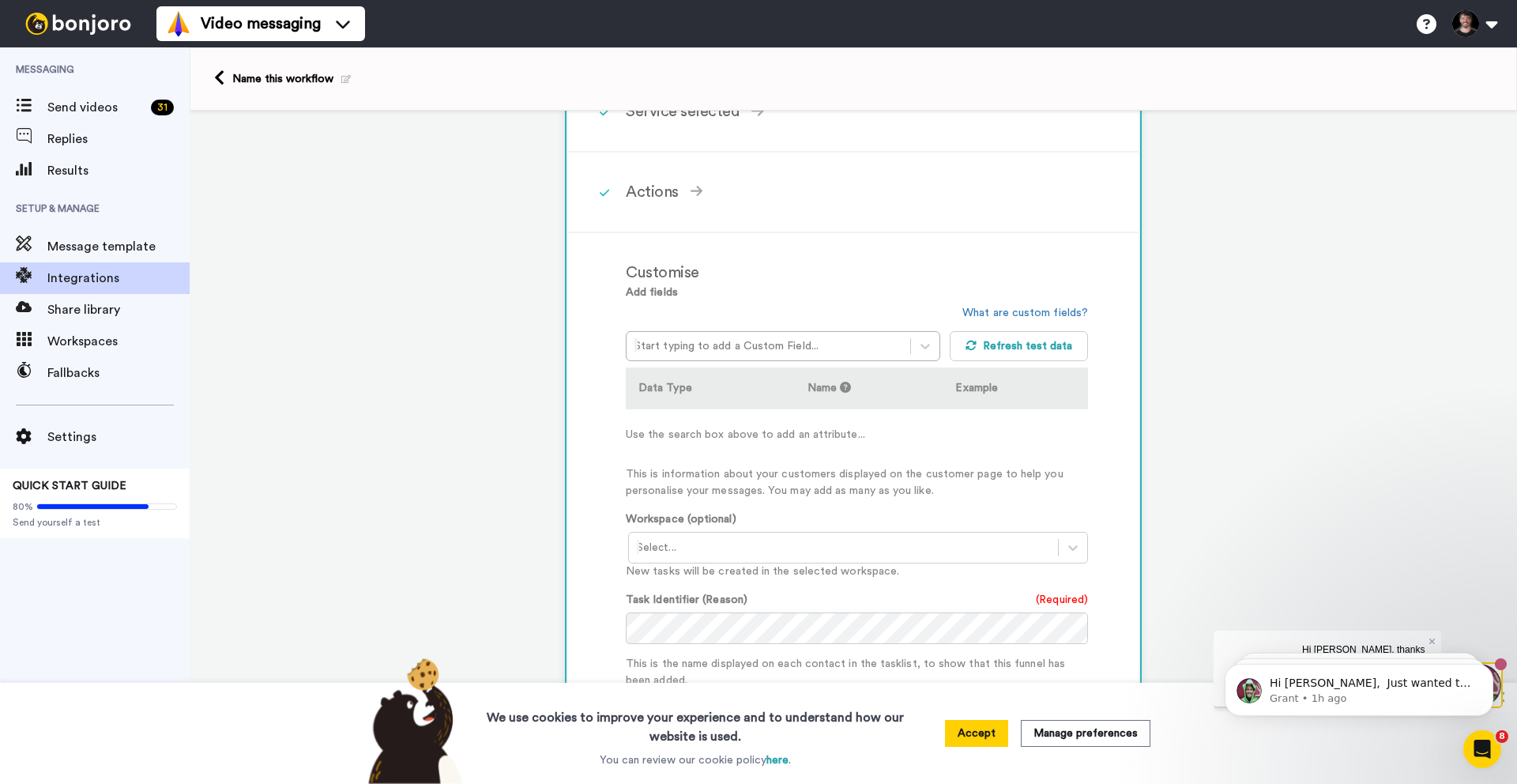
scroll to position [257, 0]
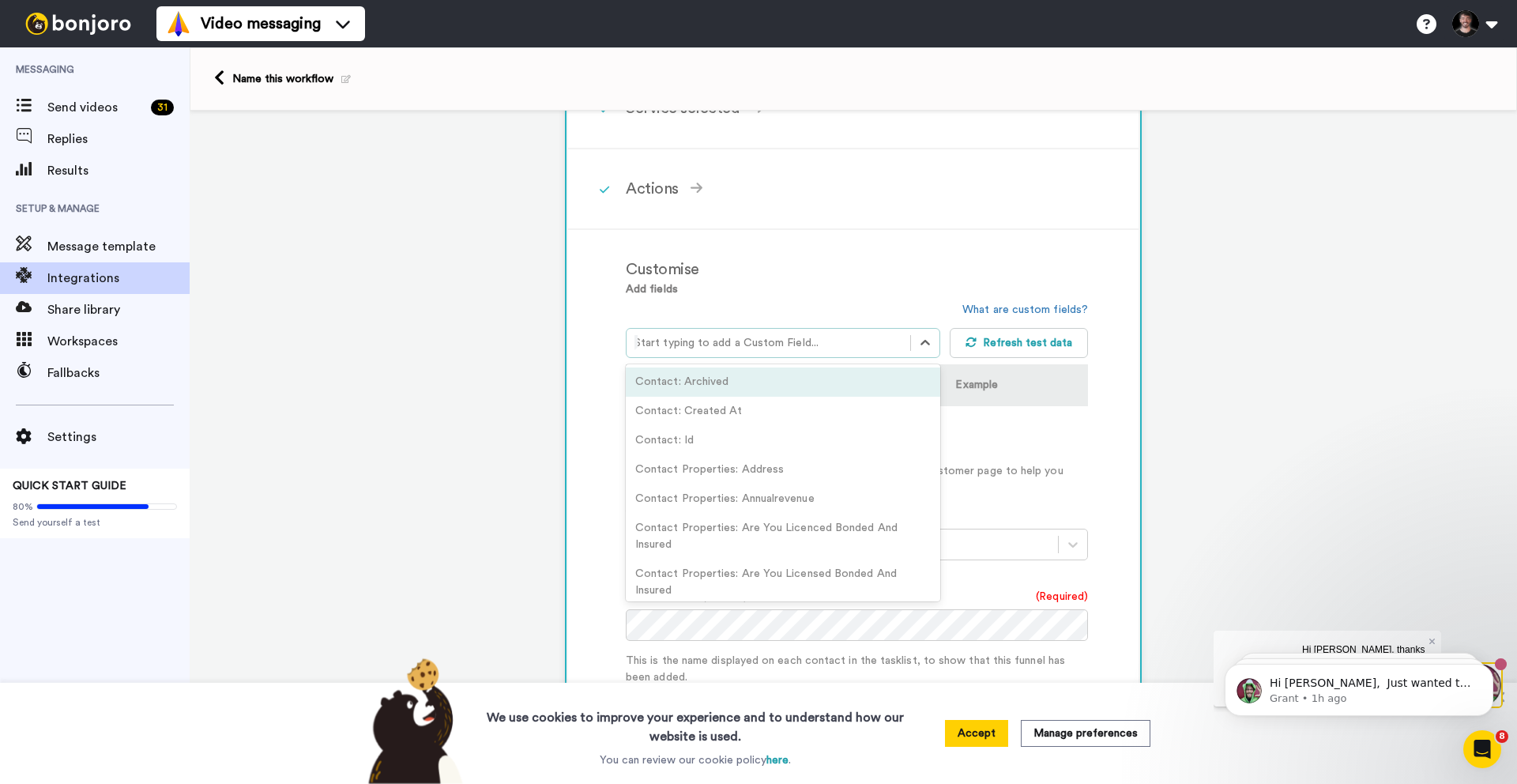
click at [748, 351] on div at bounding box center [769, 343] width 268 height 19
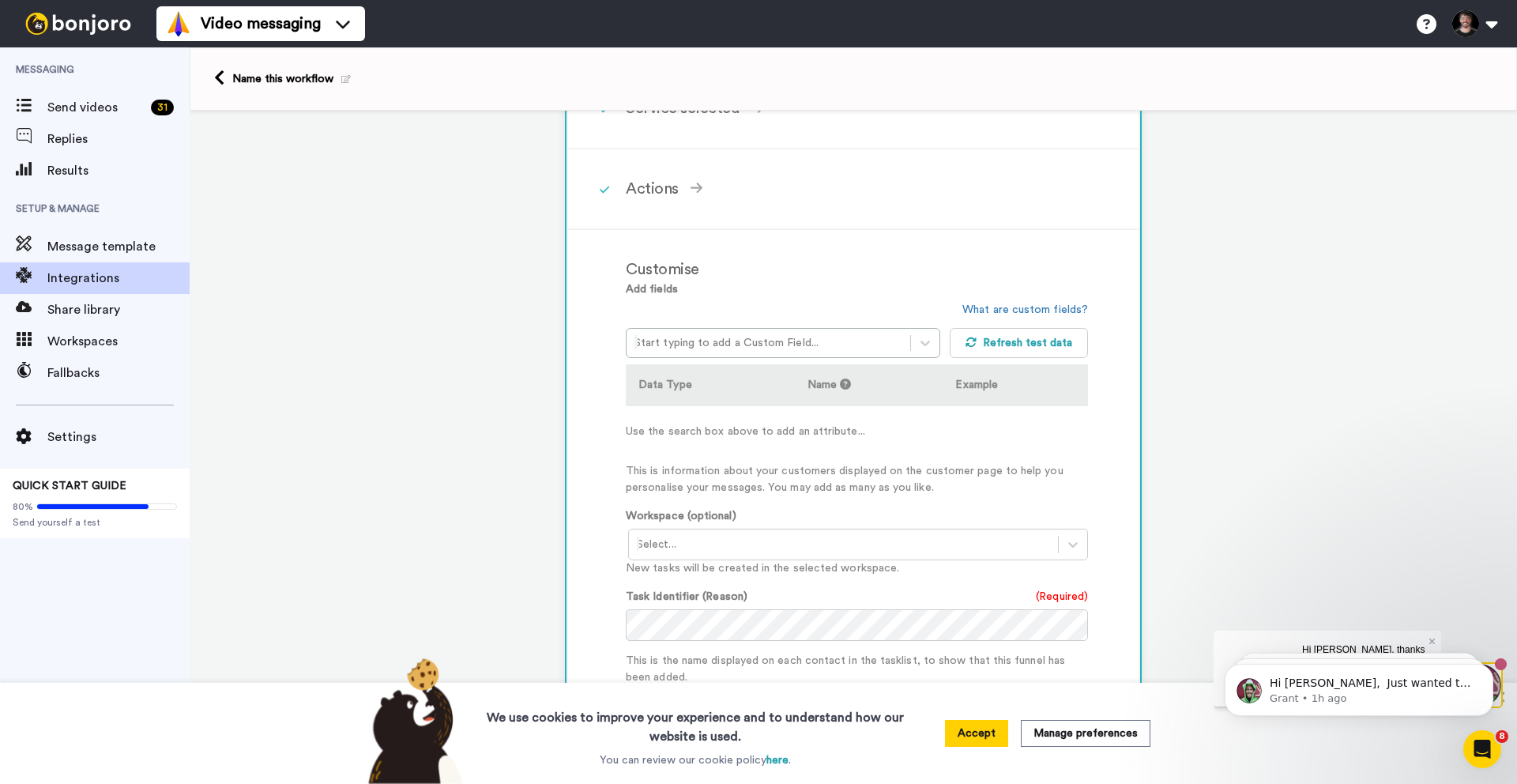
click at [580, 384] on div "Customise Add fields Start typing to add a Custom Field... What are custom fiel…" at bounding box center [853, 580] width 571 height 700
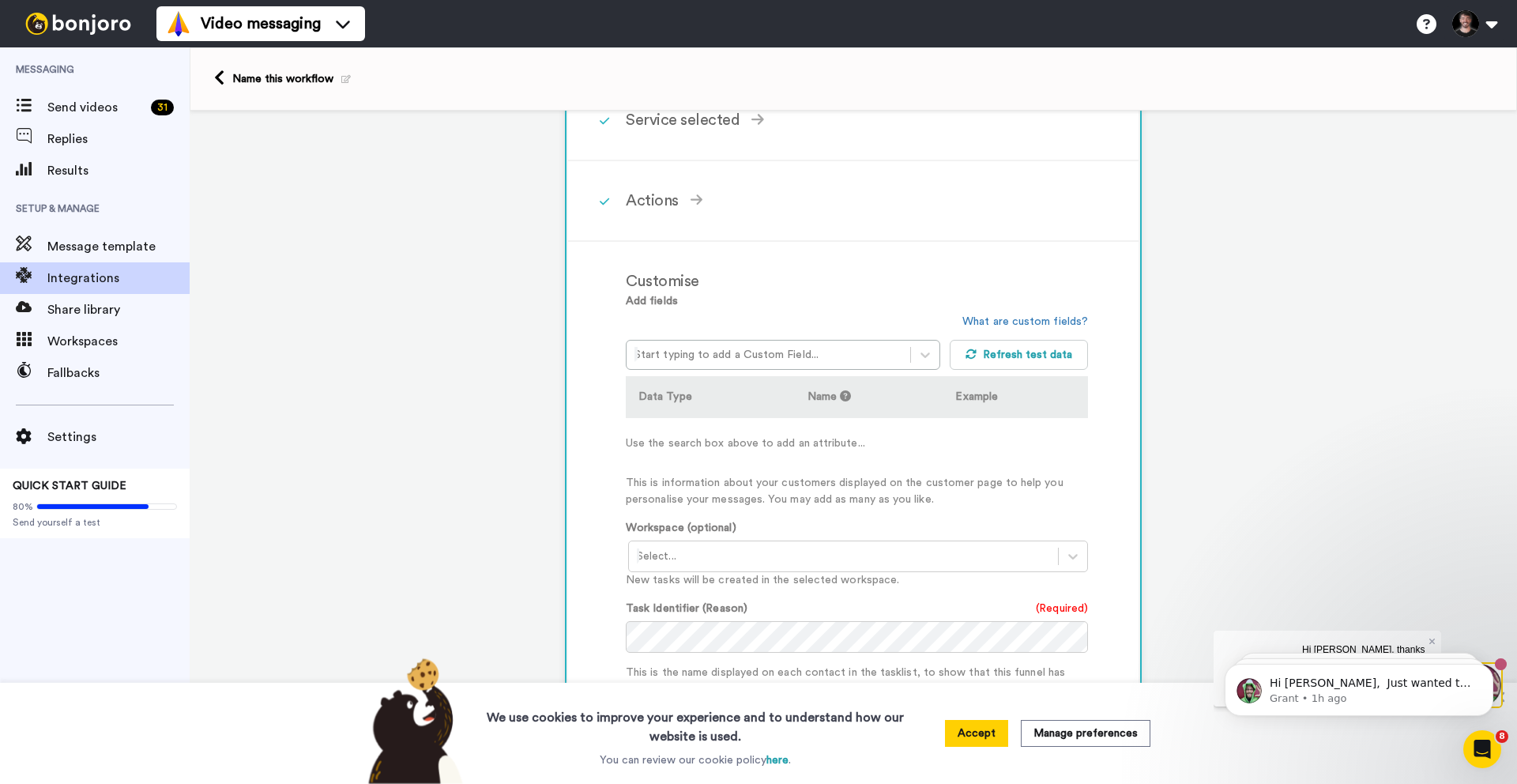
scroll to position [219, 0]
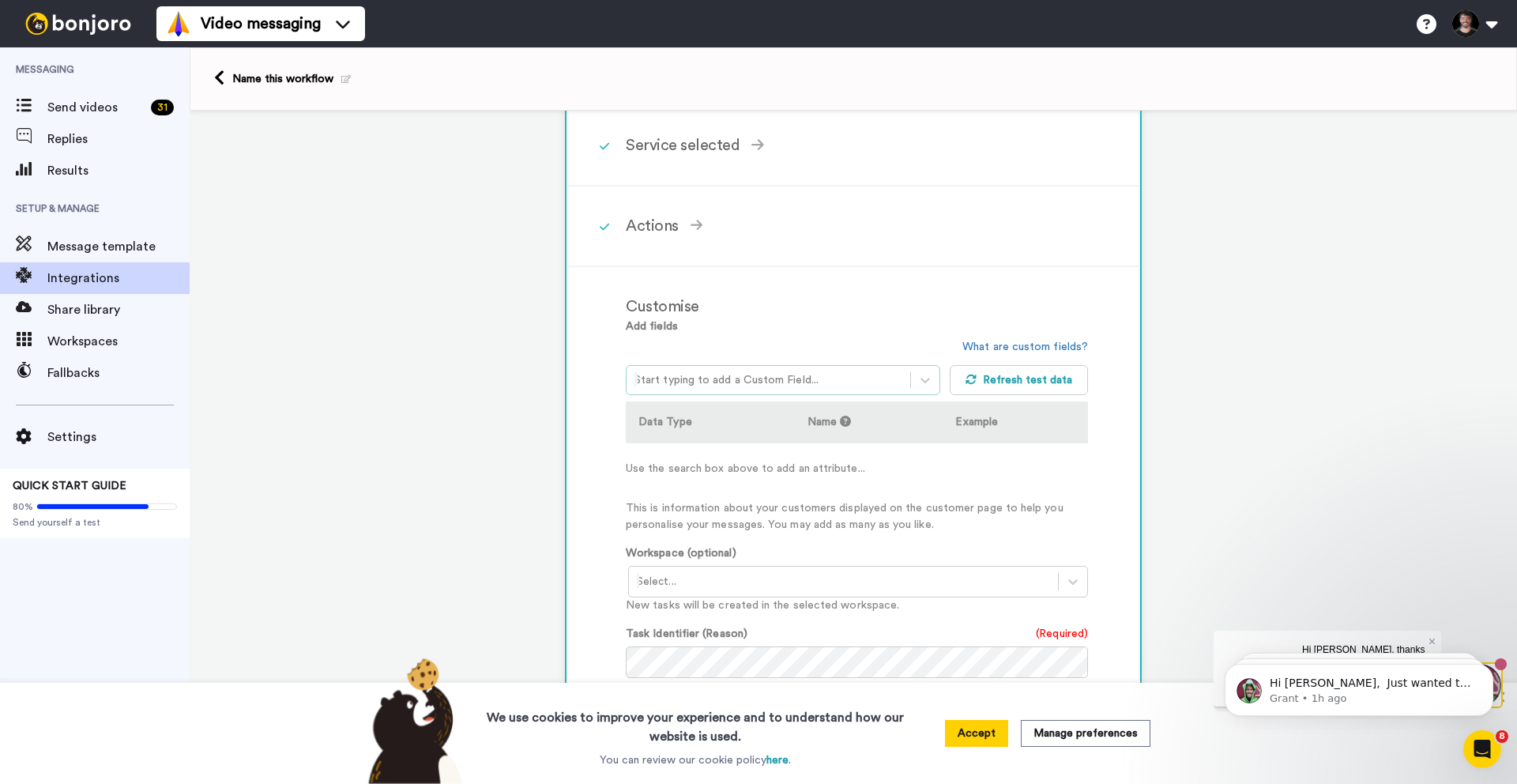
click at [690, 386] on div at bounding box center [769, 380] width 268 height 19
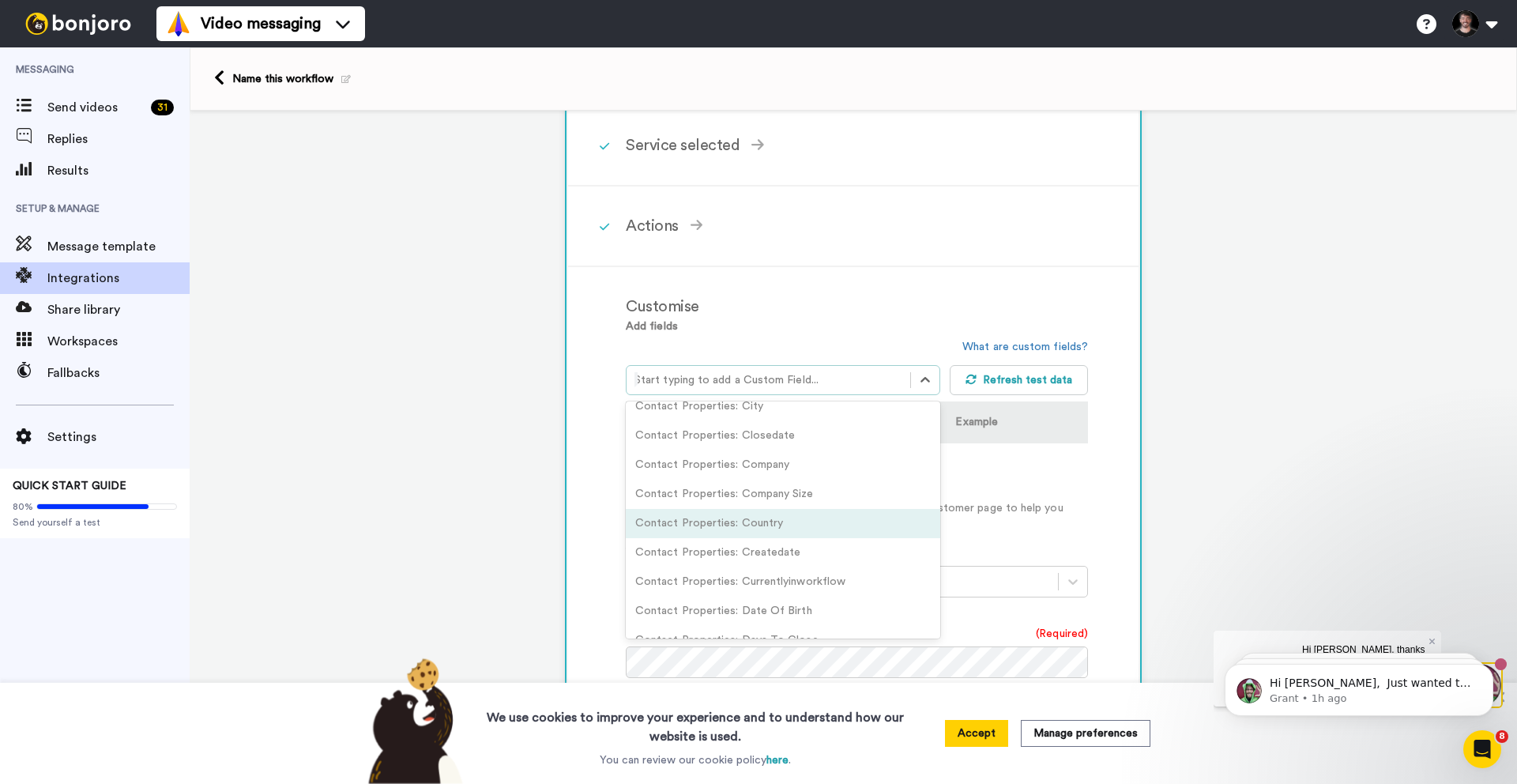
scroll to position [340, 0]
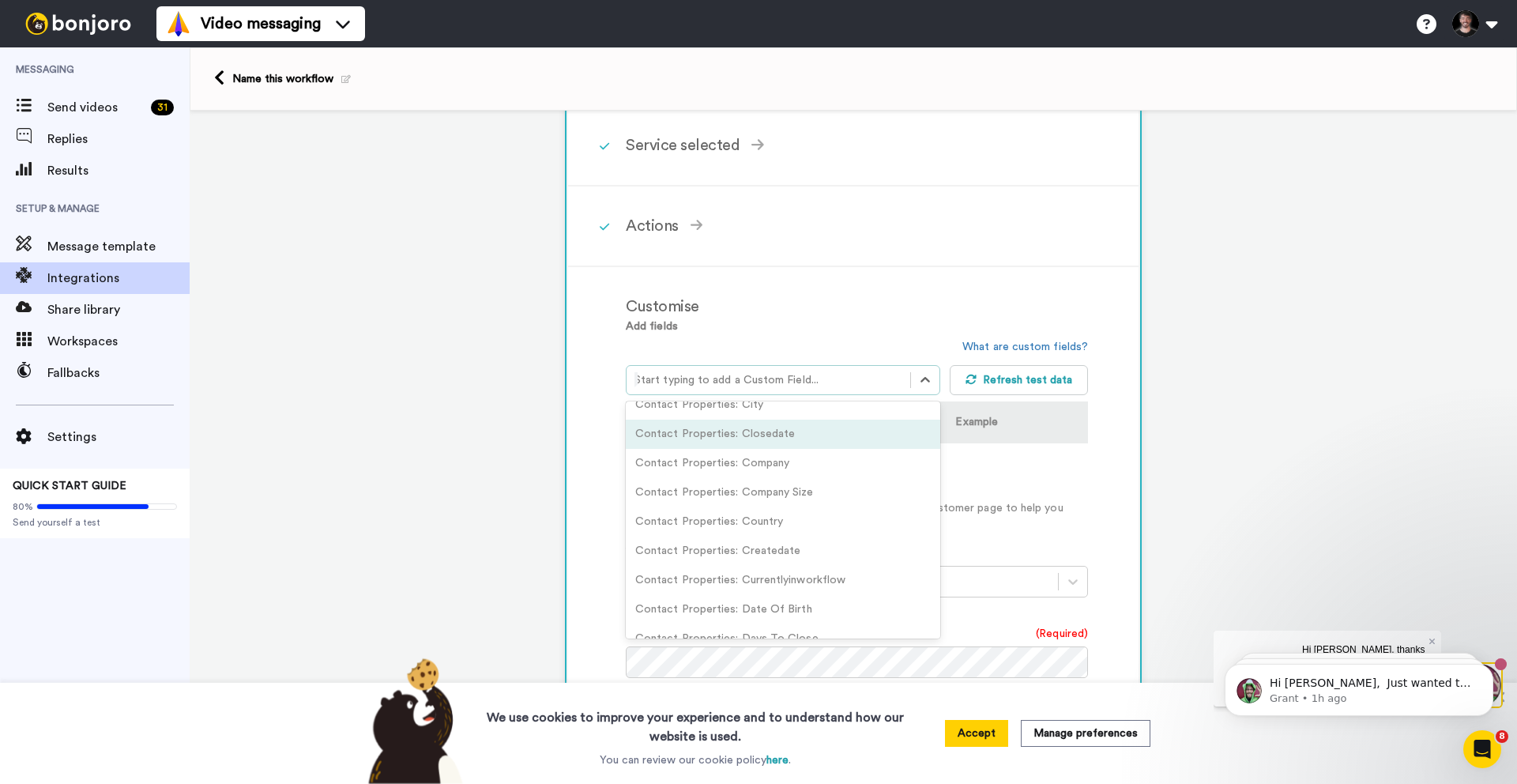
click at [787, 327] on div "Add fields option Contact Properties: Closedate focused, 12 of 368. 368 results…" at bounding box center [857, 426] width 462 height 215
